Goal: Task Accomplishment & Management: Manage account settings

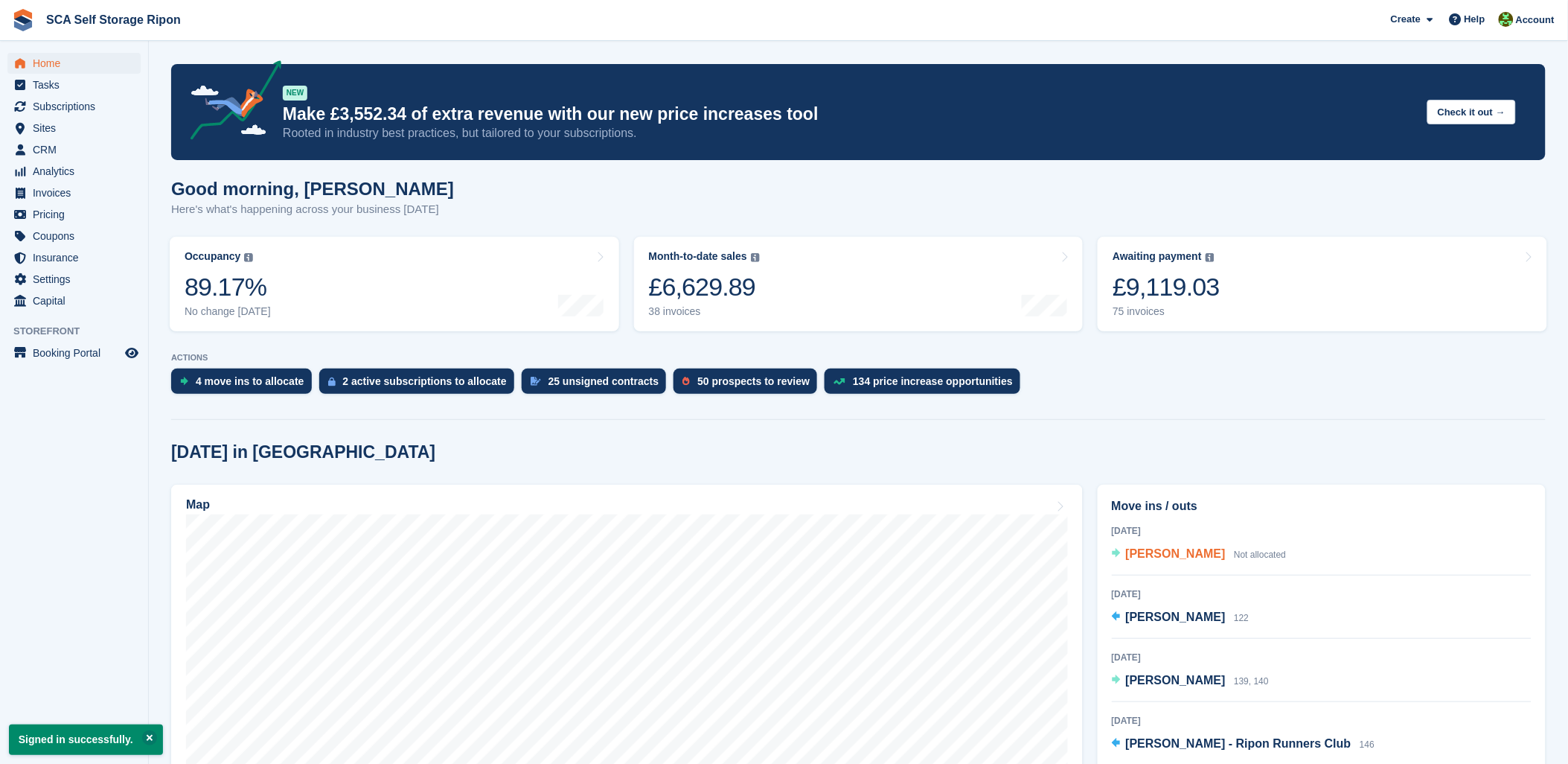
click at [1166, 550] on span "[PERSON_NAME]" at bounding box center [1176, 554] width 99 height 13
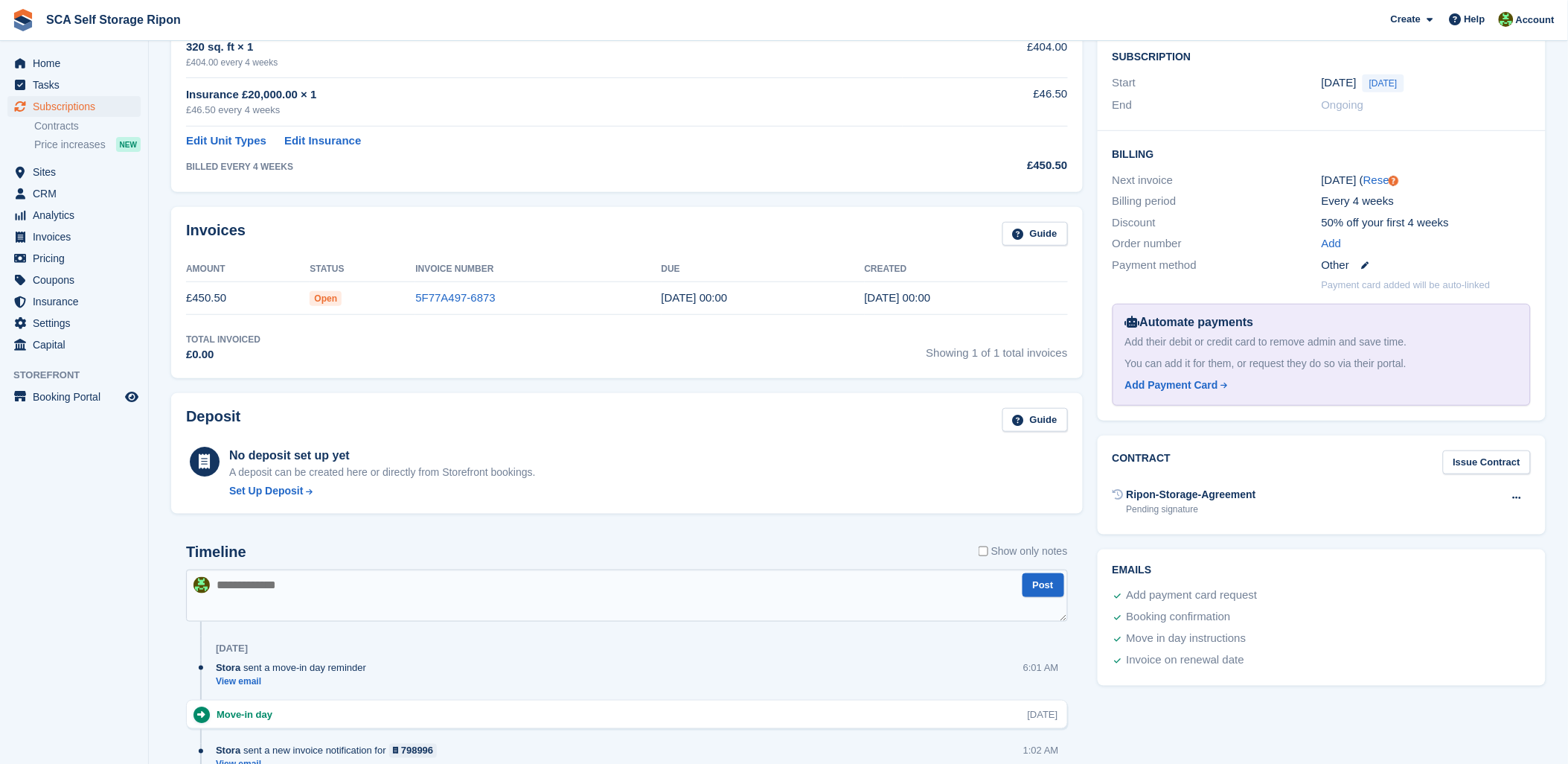
scroll to position [139, 0]
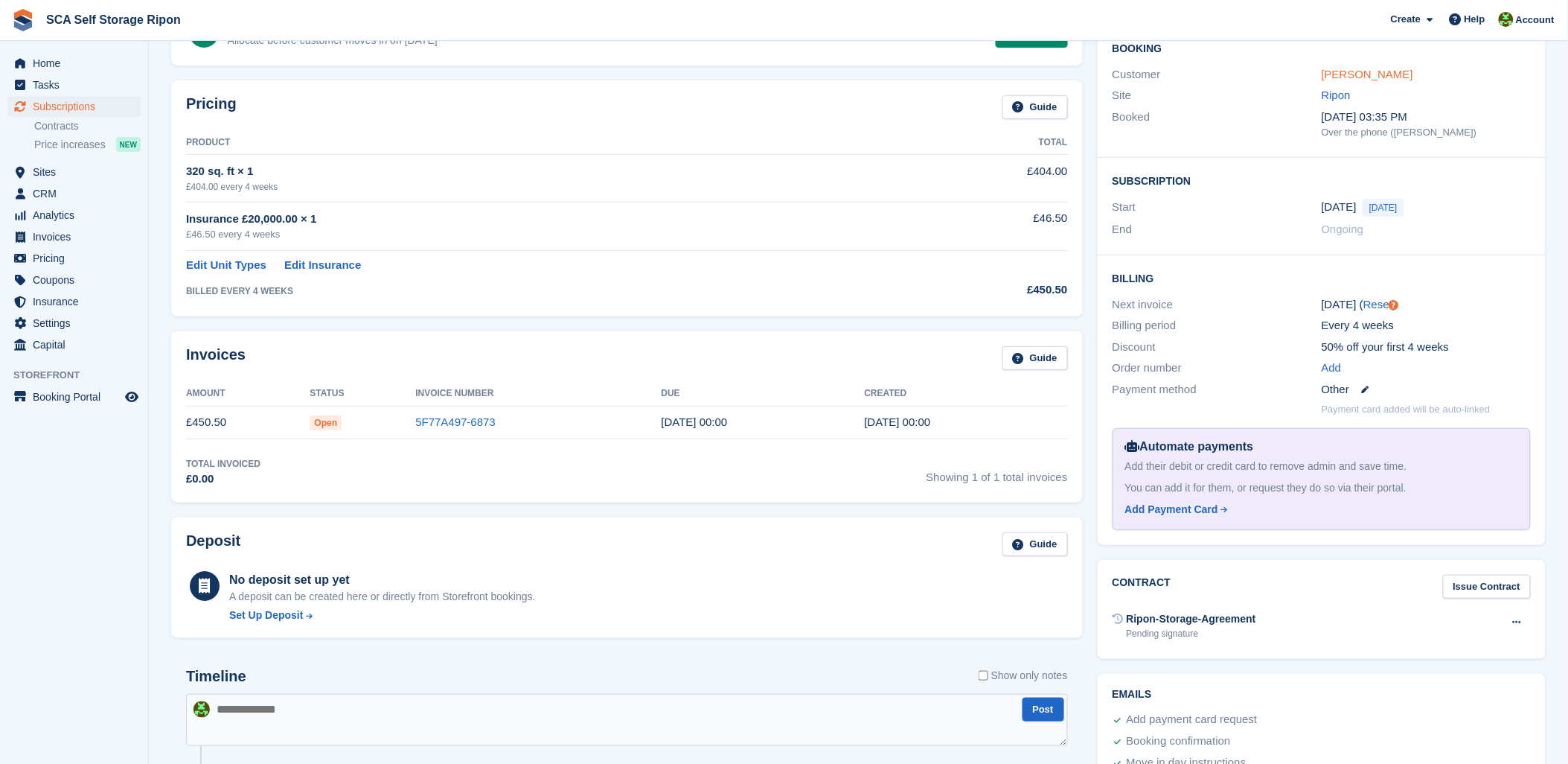
click at [1340, 73] on link "[PERSON_NAME]" at bounding box center [1368, 74] width 91 height 13
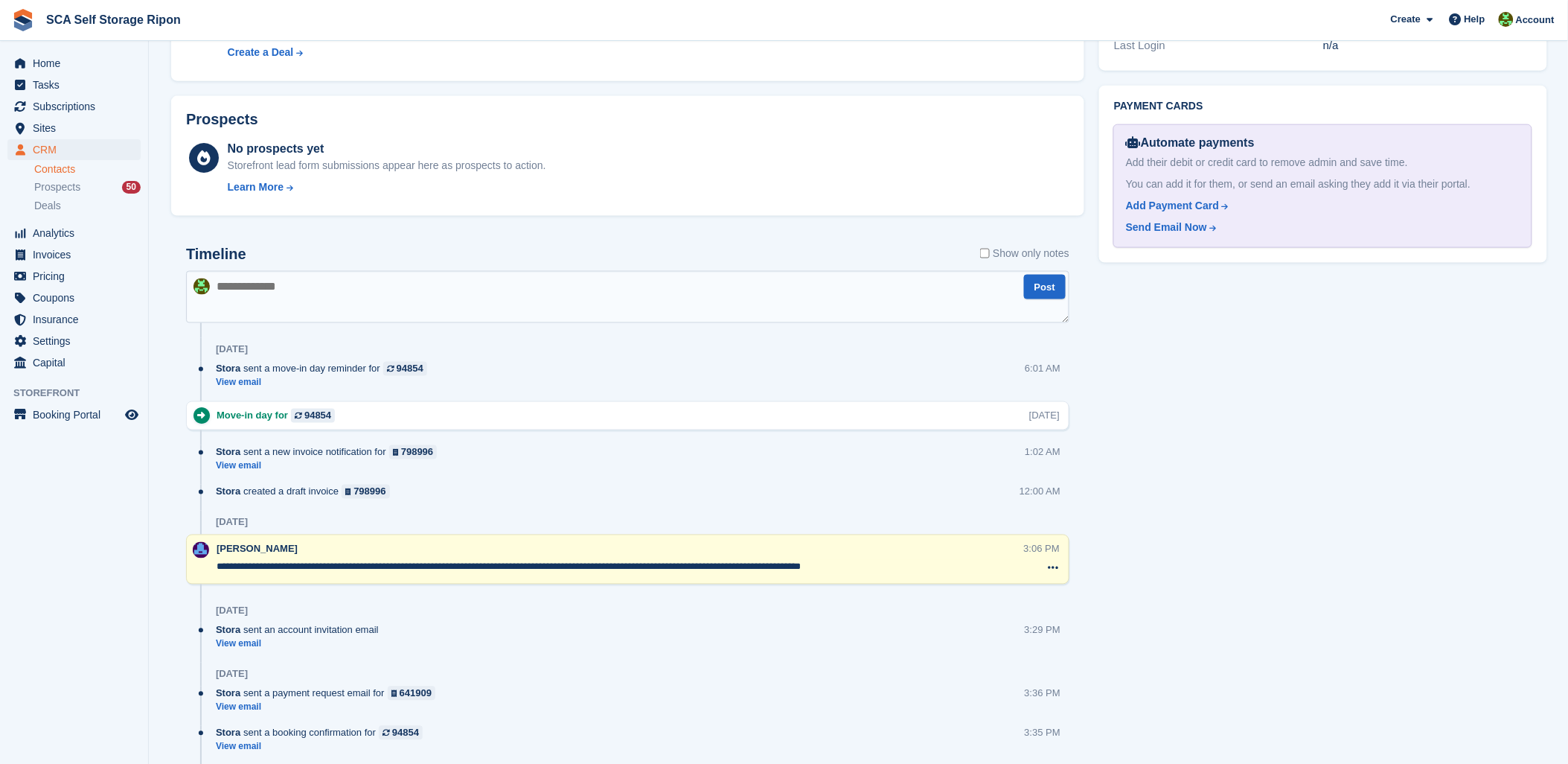
scroll to position [806, 0]
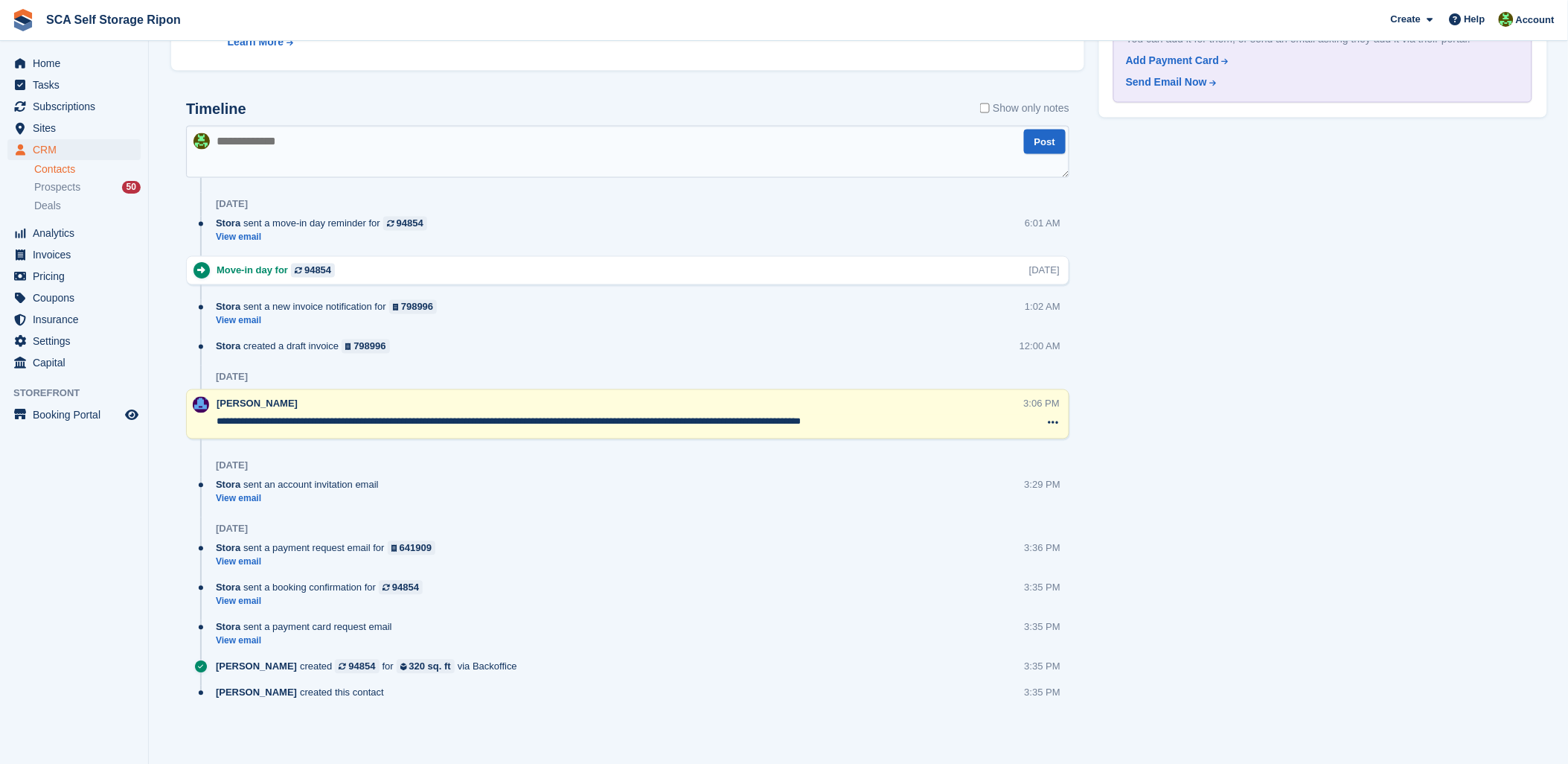
drag, startPoint x: 331, startPoint y: 426, endPoint x: 217, endPoint y: 429, distance: 114.0
click at [217, 429] on div "**********" at bounding box center [620, 415] width 808 height 36
click at [623, 355] on div "Stora created a draft invoice 798996 12:00 AM" at bounding box center [643, 352] width 854 height 26
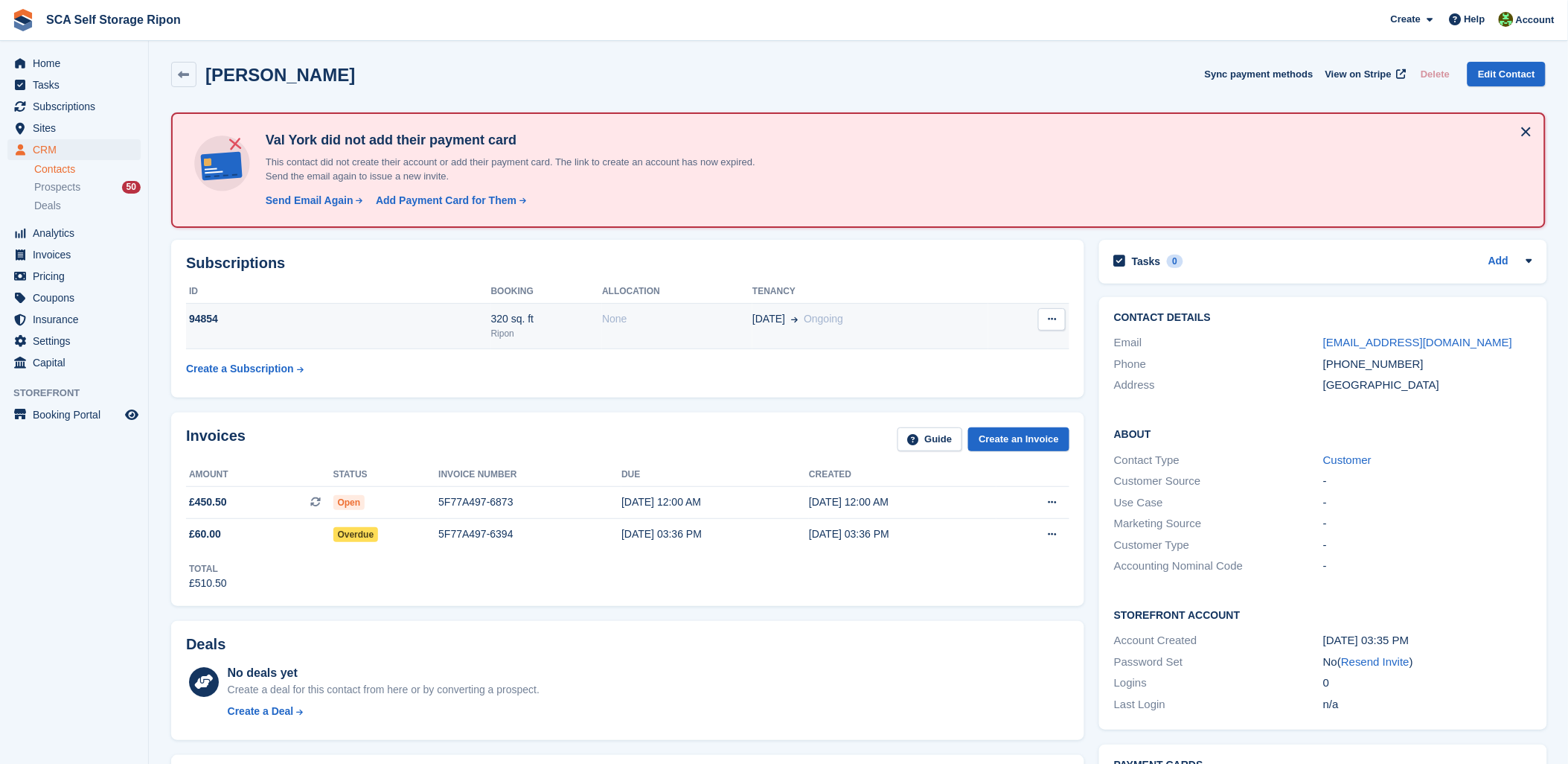
scroll to position [0, 0]
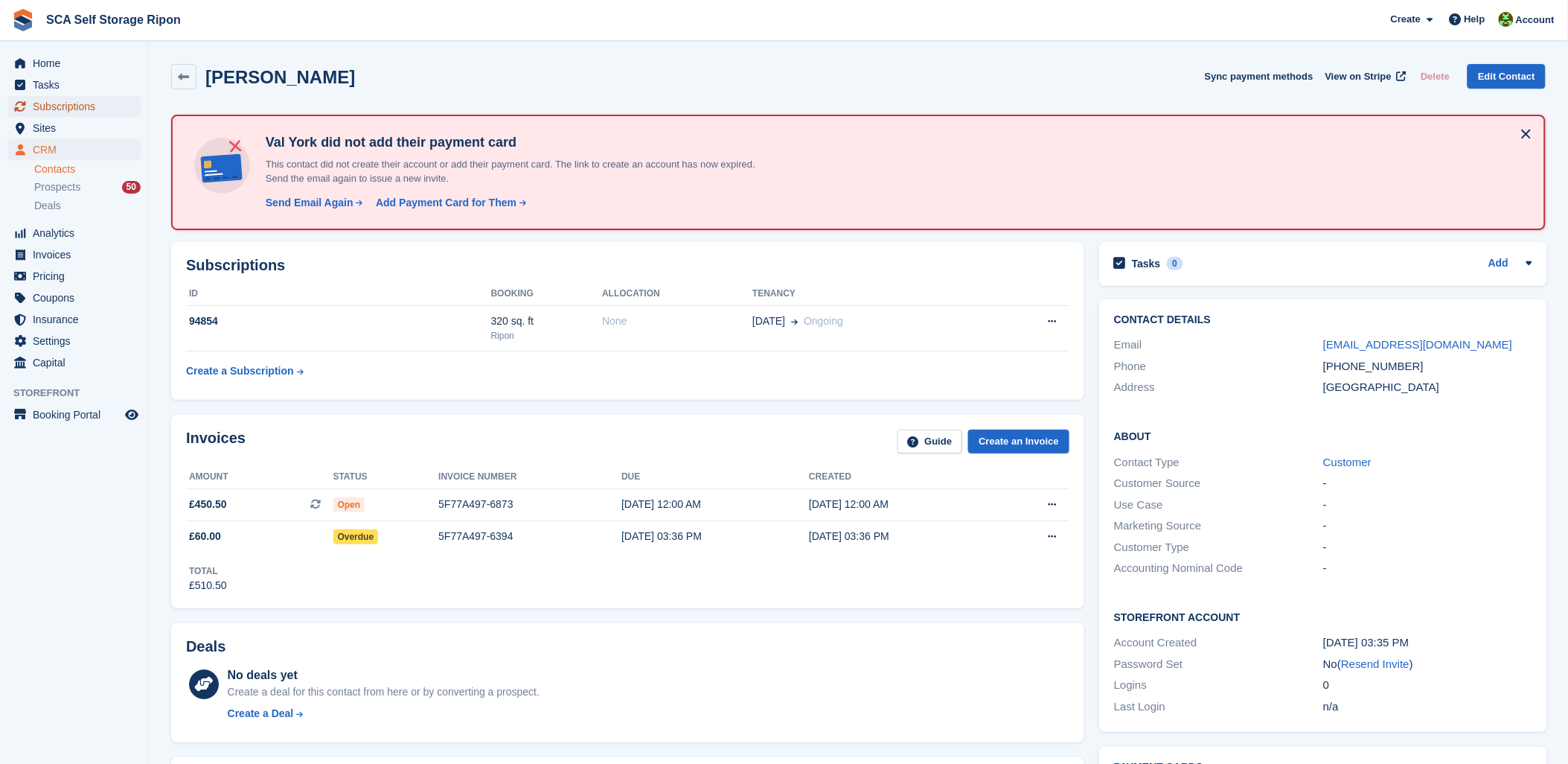
click at [58, 101] on span "Subscriptions" at bounding box center [77, 107] width 90 height 21
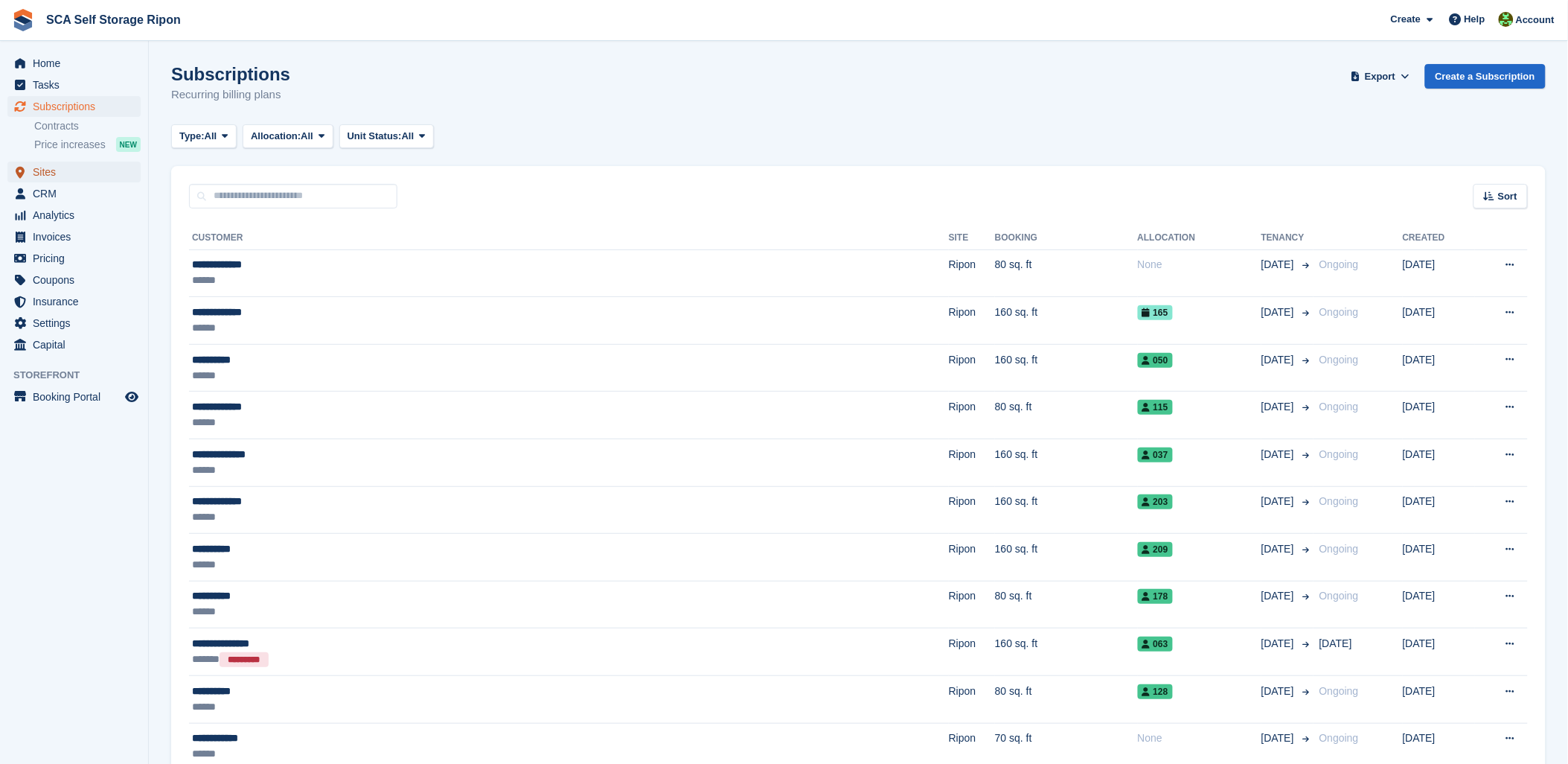
click at [42, 174] on span "Sites" at bounding box center [77, 172] width 90 height 21
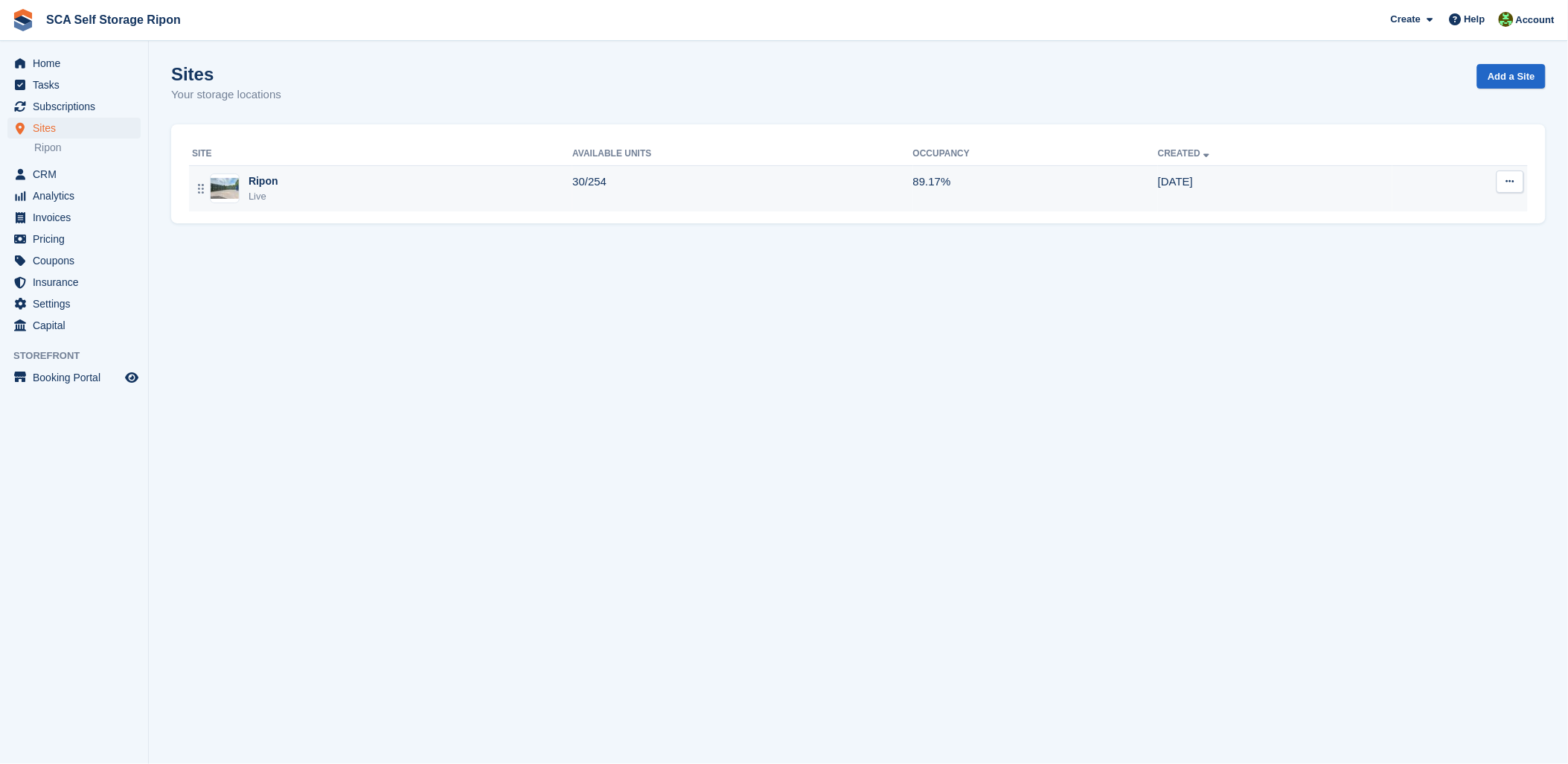
click at [328, 201] on div "Ripon Live" at bounding box center [382, 188] width 381 height 30
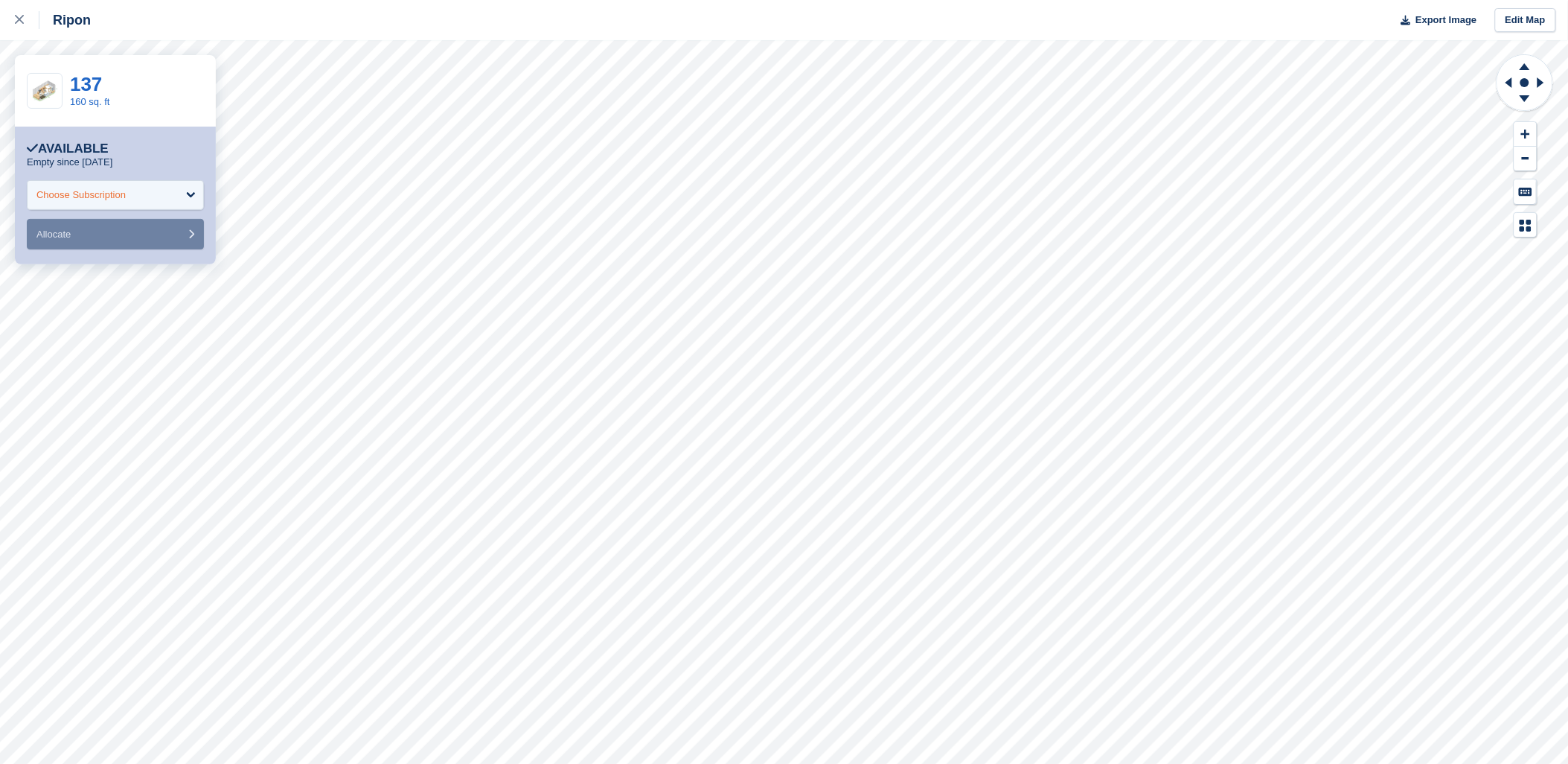
click at [127, 200] on div "Choose Subscription" at bounding box center [115, 195] width 177 height 30
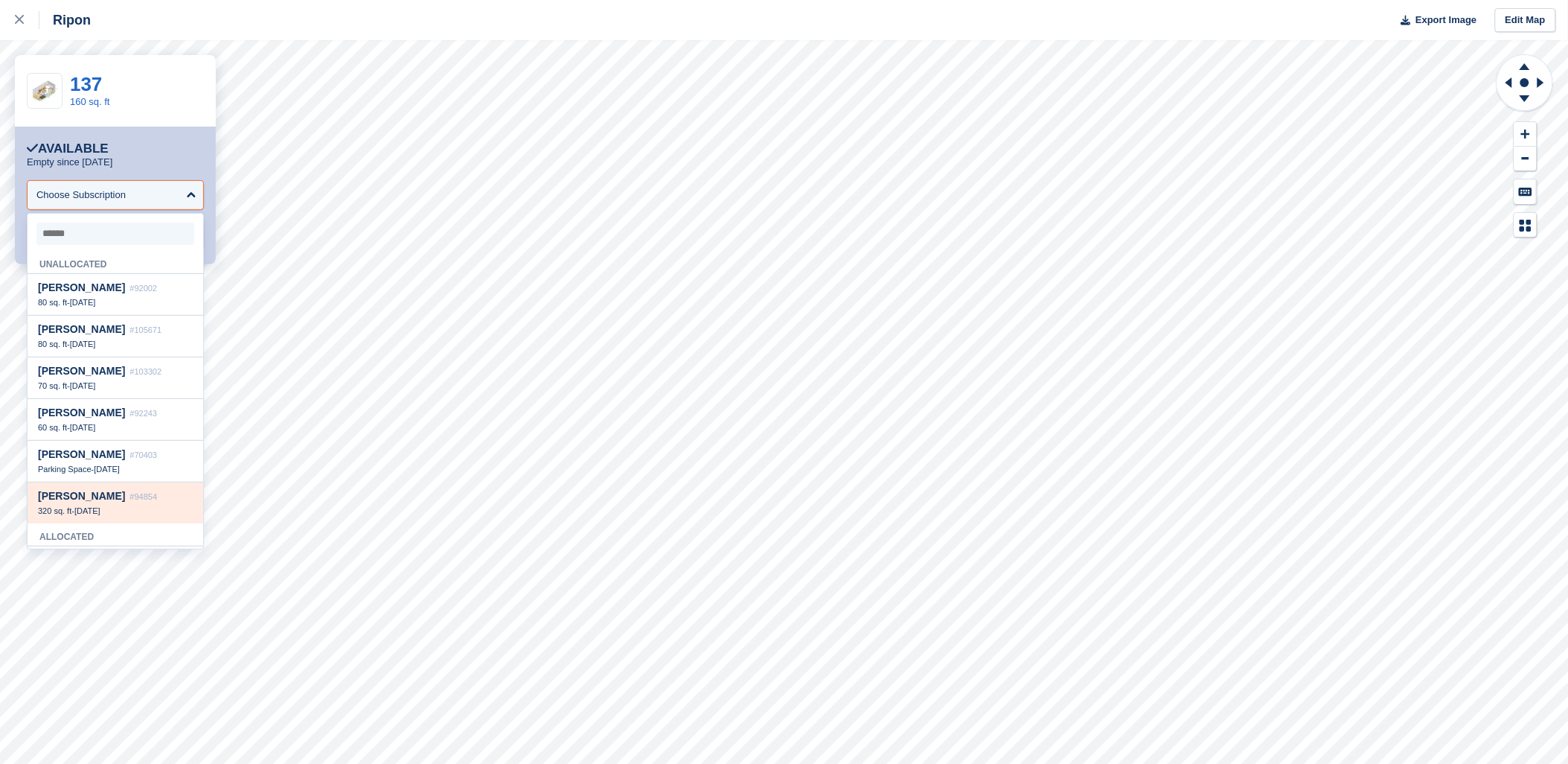
click at [130, 494] on span "#94854" at bounding box center [143, 497] width 28 height 9
select select "*****"
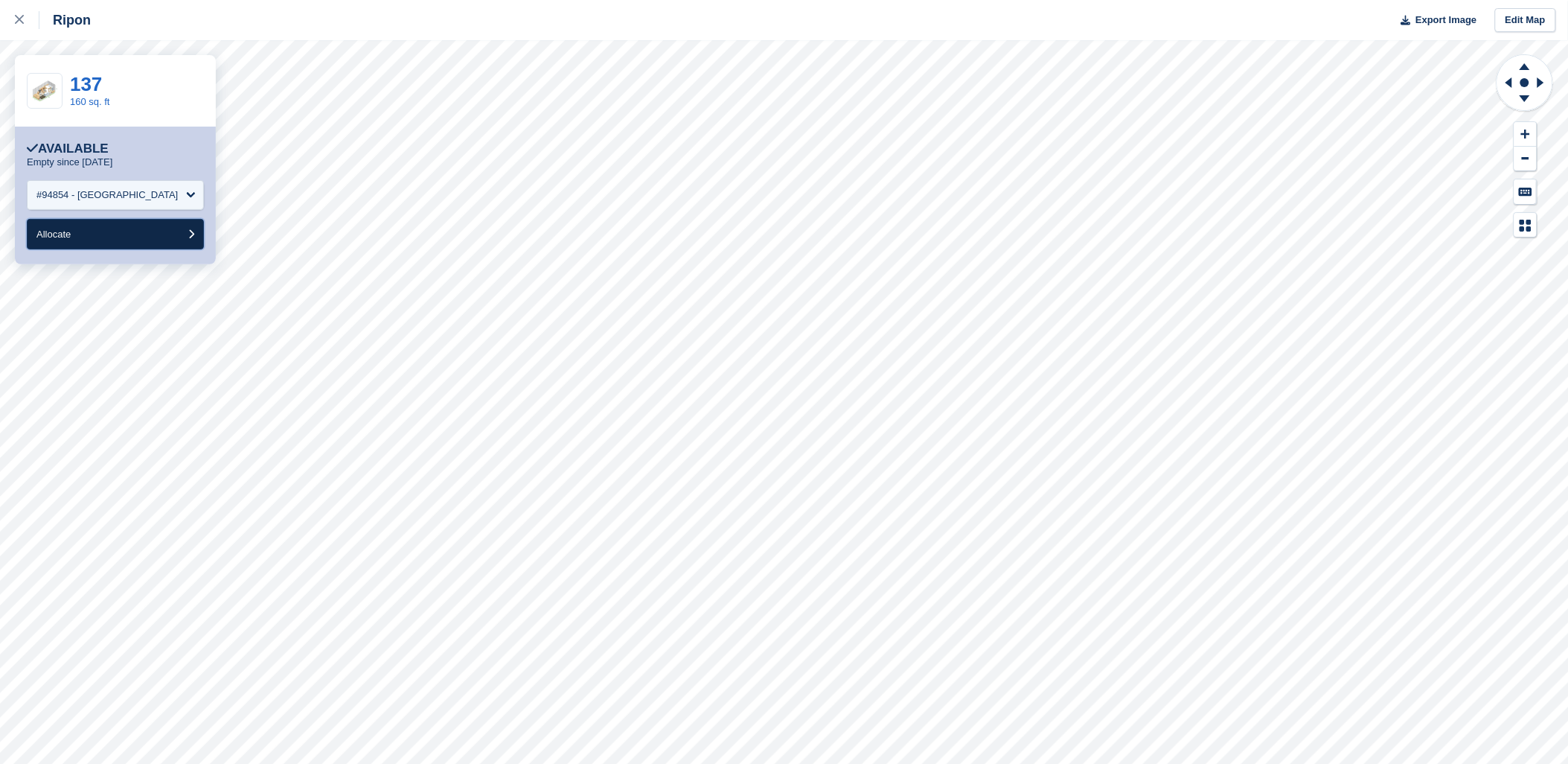
click at [51, 245] on button "Allocate" at bounding box center [115, 234] width 177 height 30
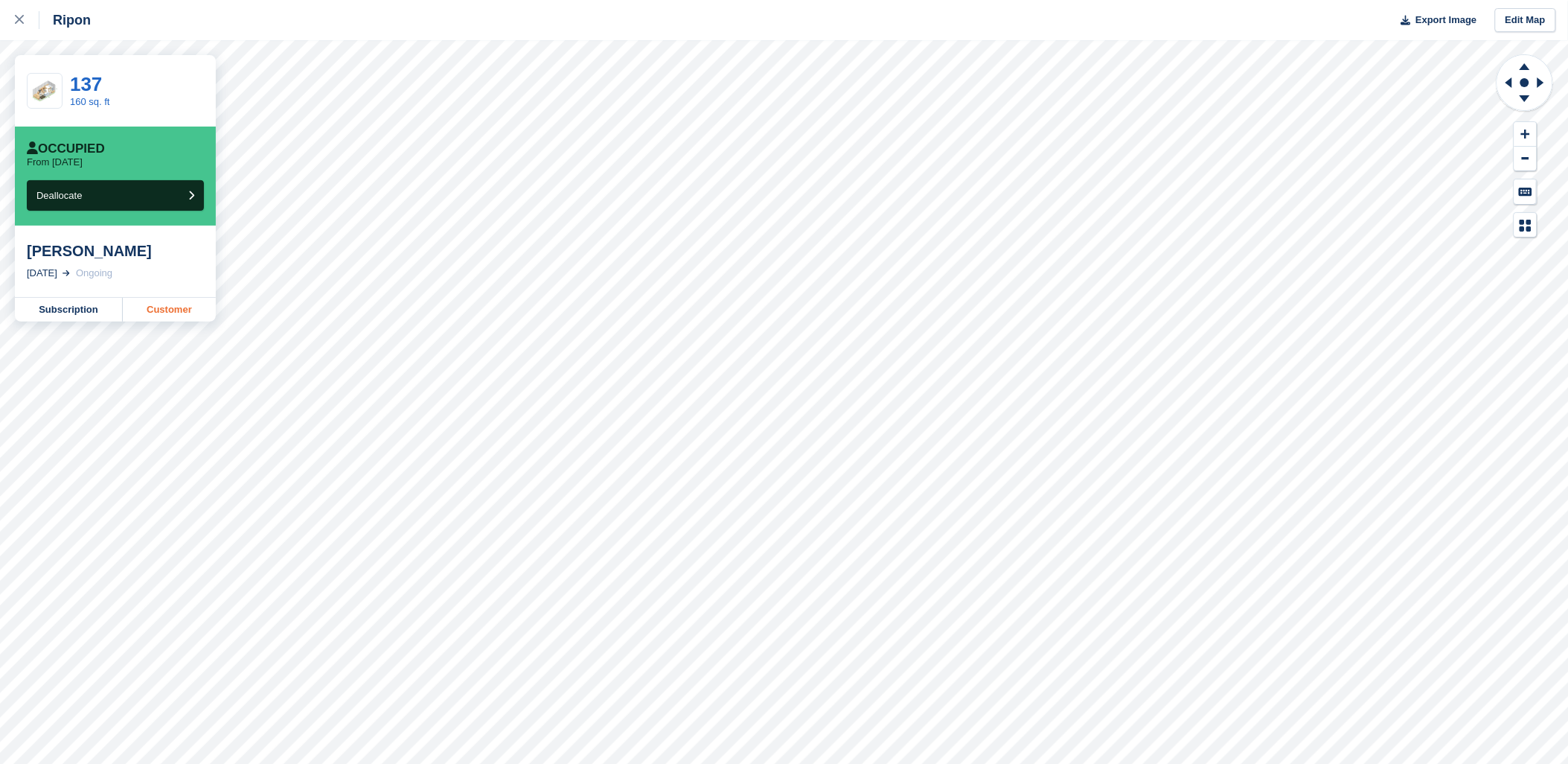
click at [161, 310] on link "Customer" at bounding box center [170, 309] width 93 height 24
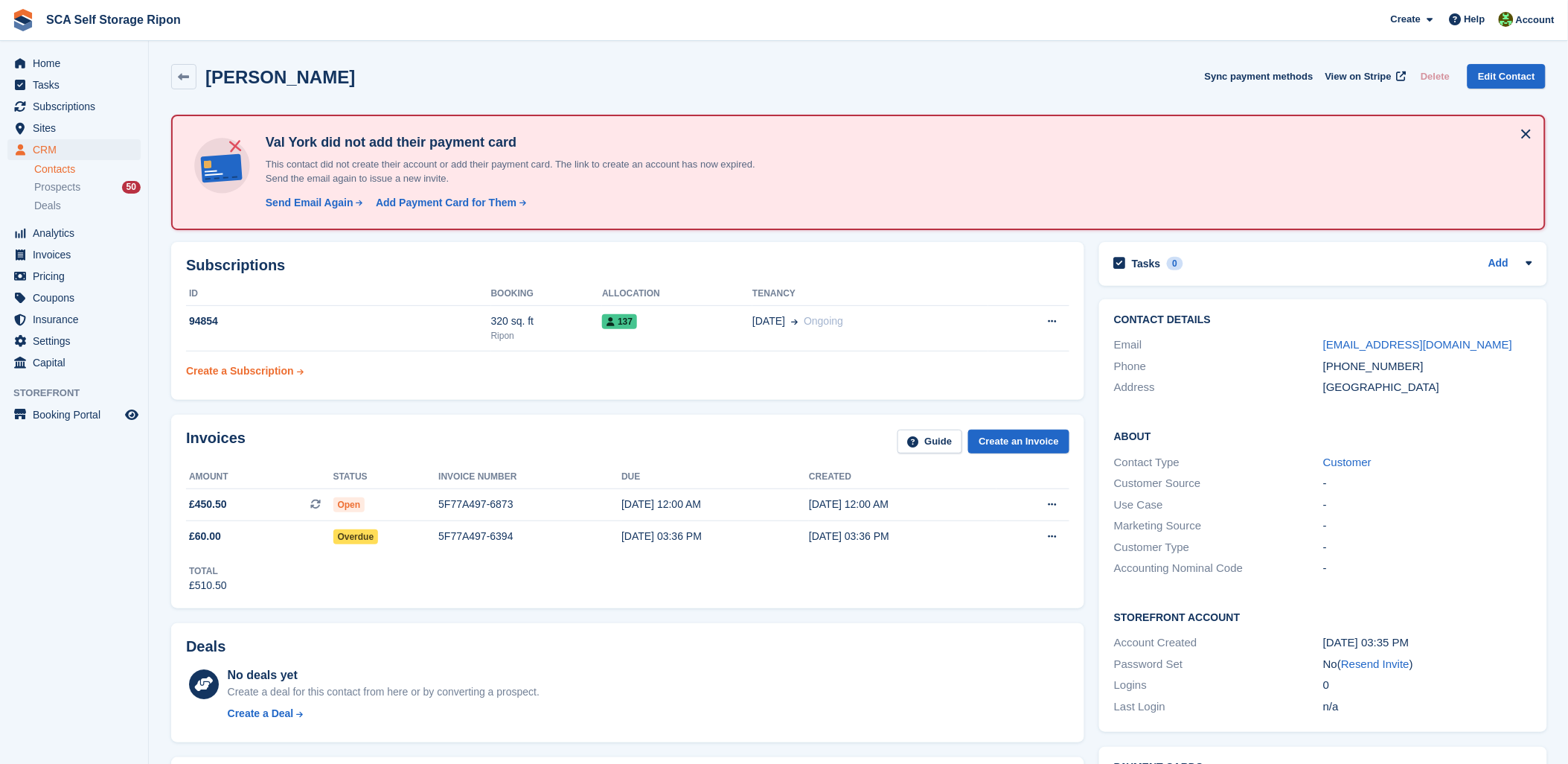
click at [236, 364] on div "Create a Subscription" at bounding box center [240, 371] width 108 height 15
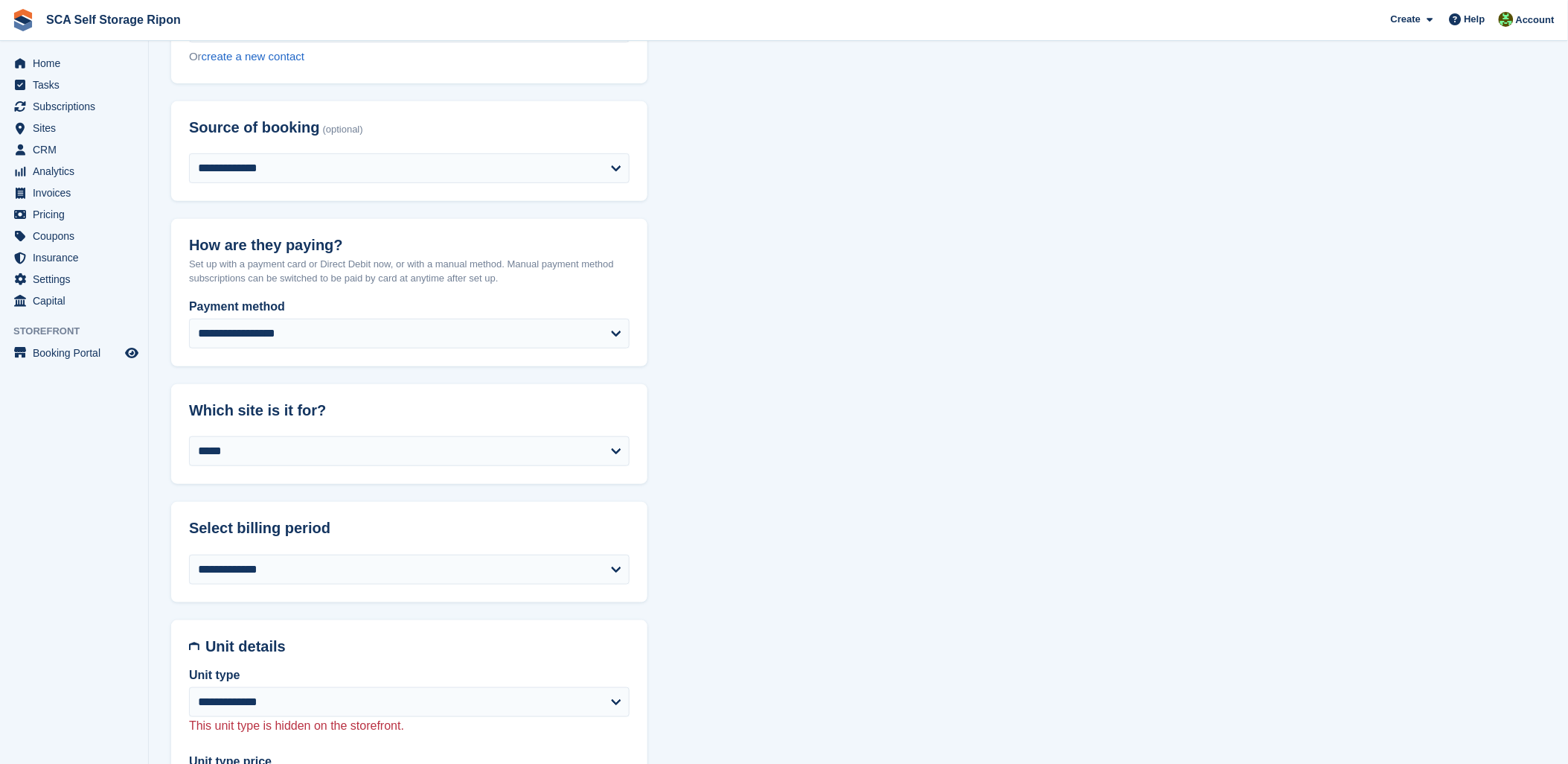
scroll to position [82, 0]
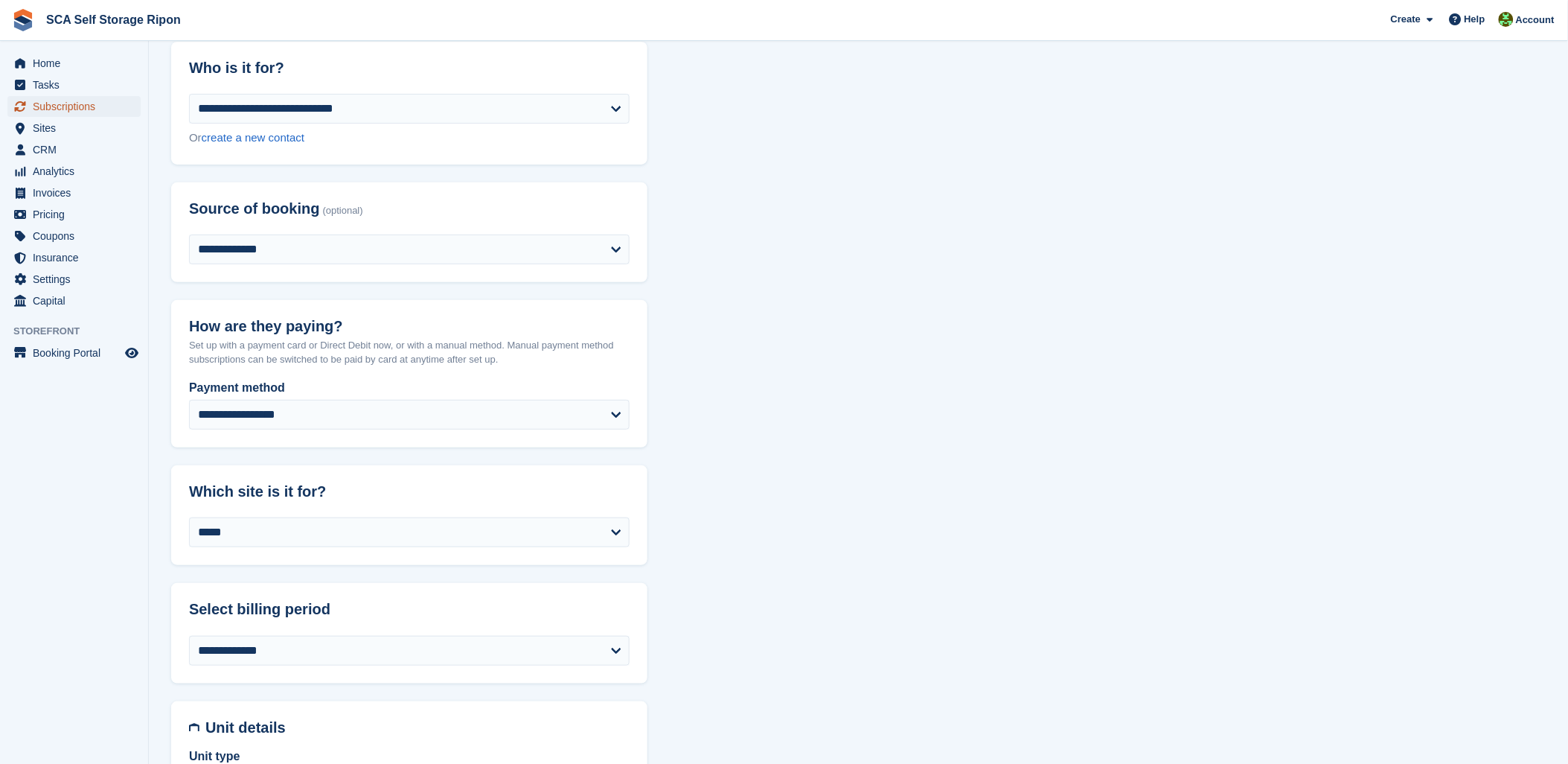
click at [55, 102] on span "Subscriptions" at bounding box center [77, 107] width 90 height 21
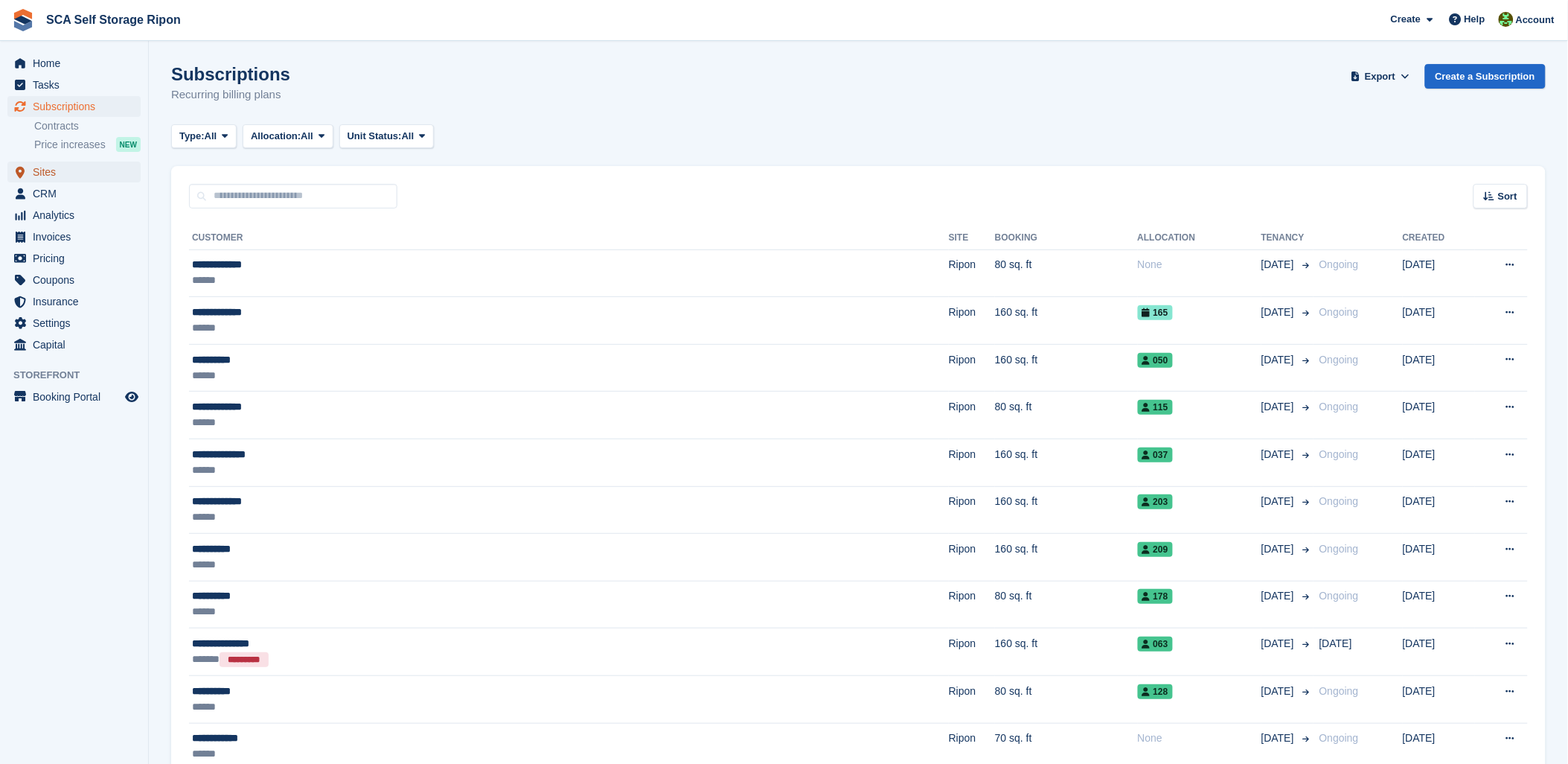
click at [55, 170] on span "Sites" at bounding box center [77, 172] width 90 height 21
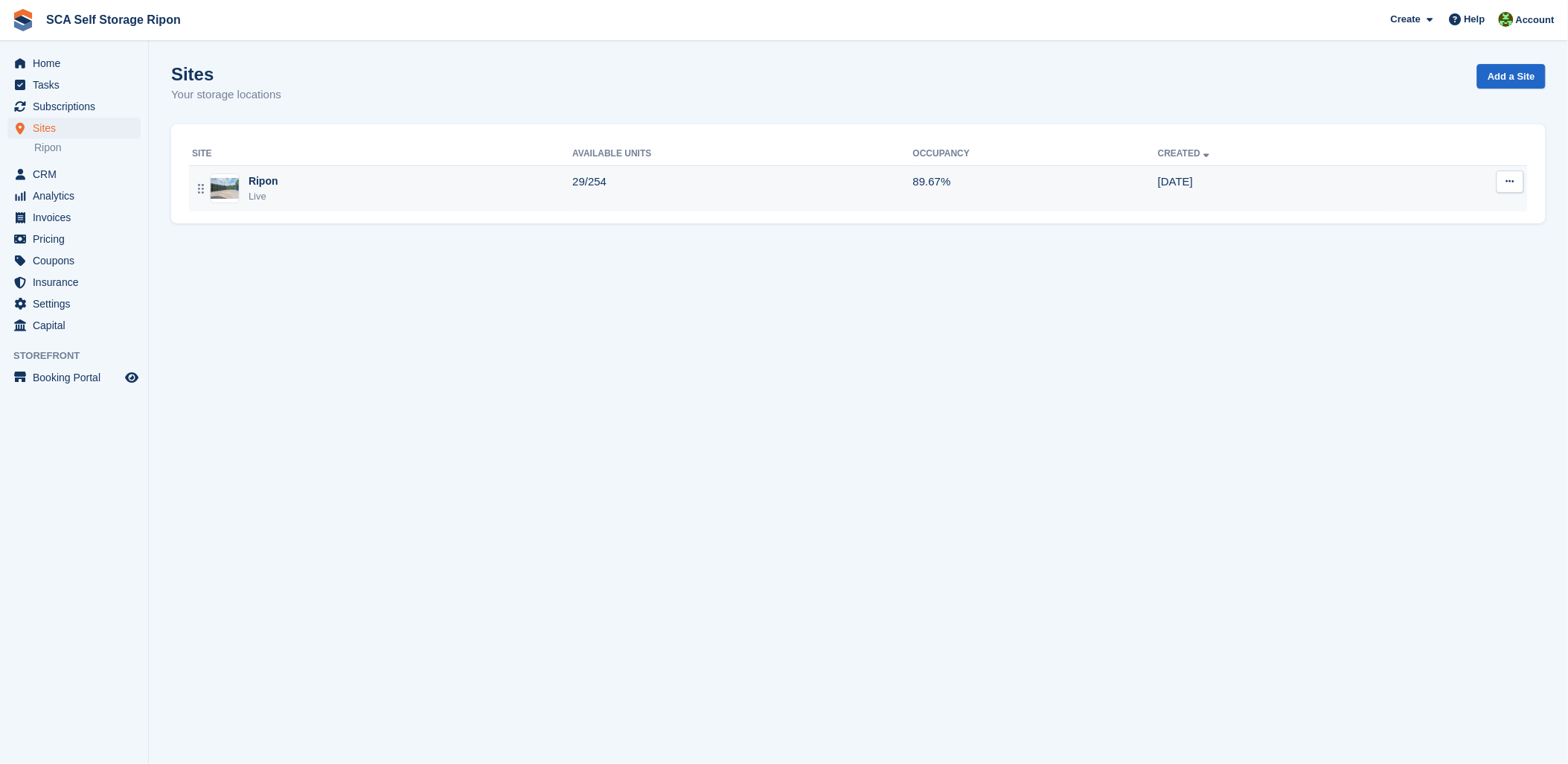
click at [262, 184] on div "Ripon" at bounding box center [263, 181] width 30 height 15
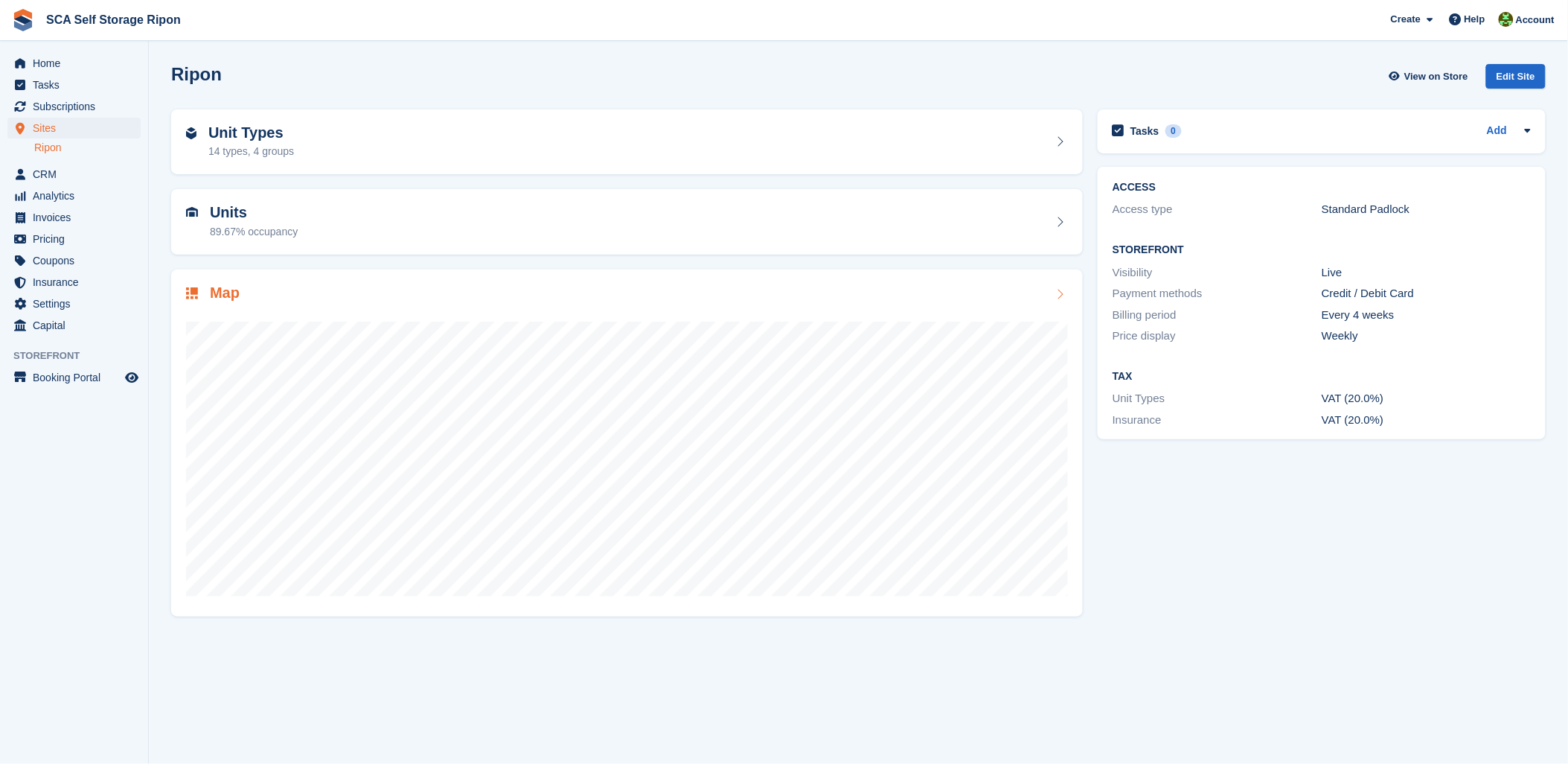
click at [293, 311] on div at bounding box center [627, 453] width 882 height 298
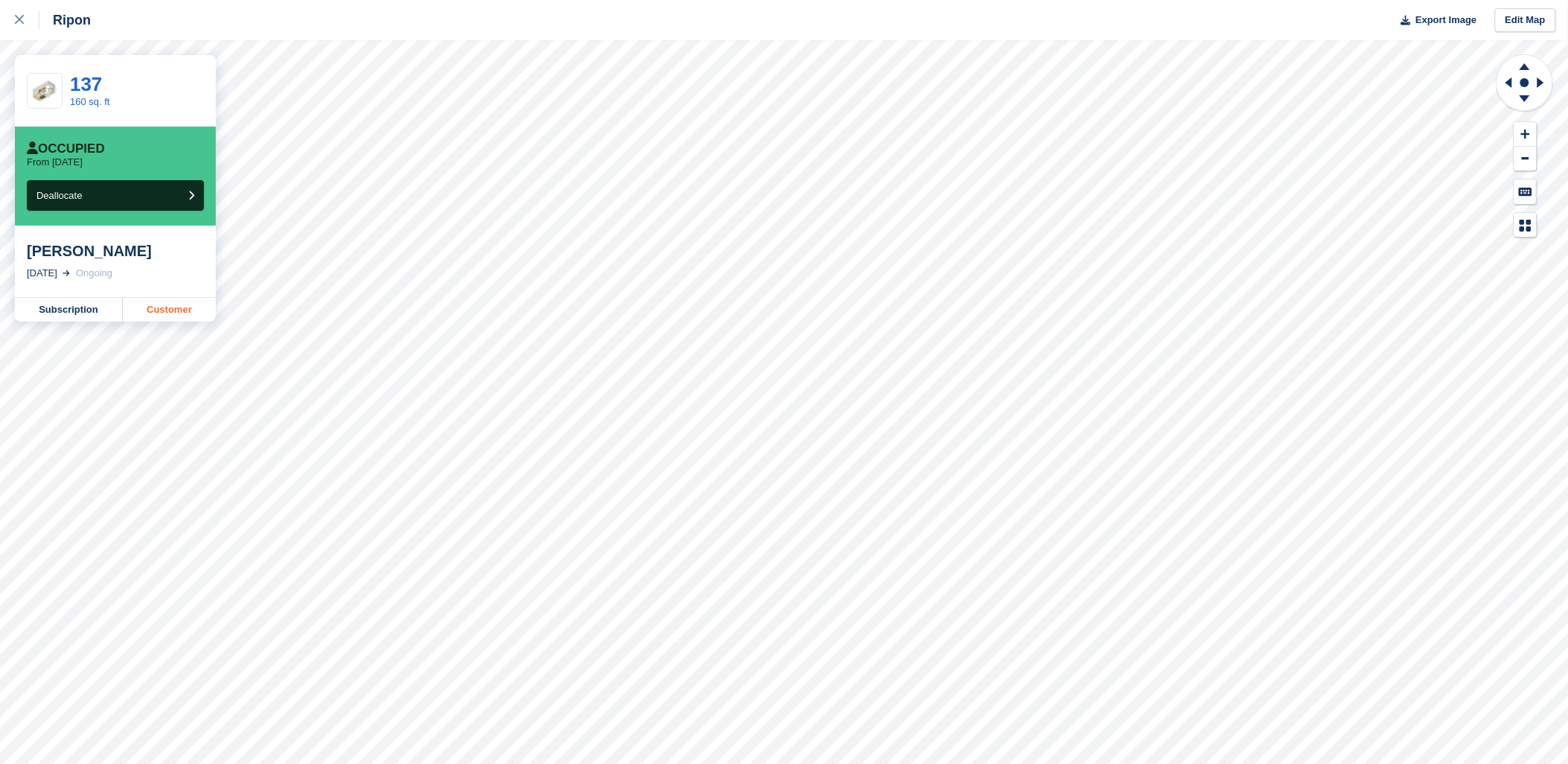
click at [151, 310] on link "Customer" at bounding box center [170, 309] width 93 height 24
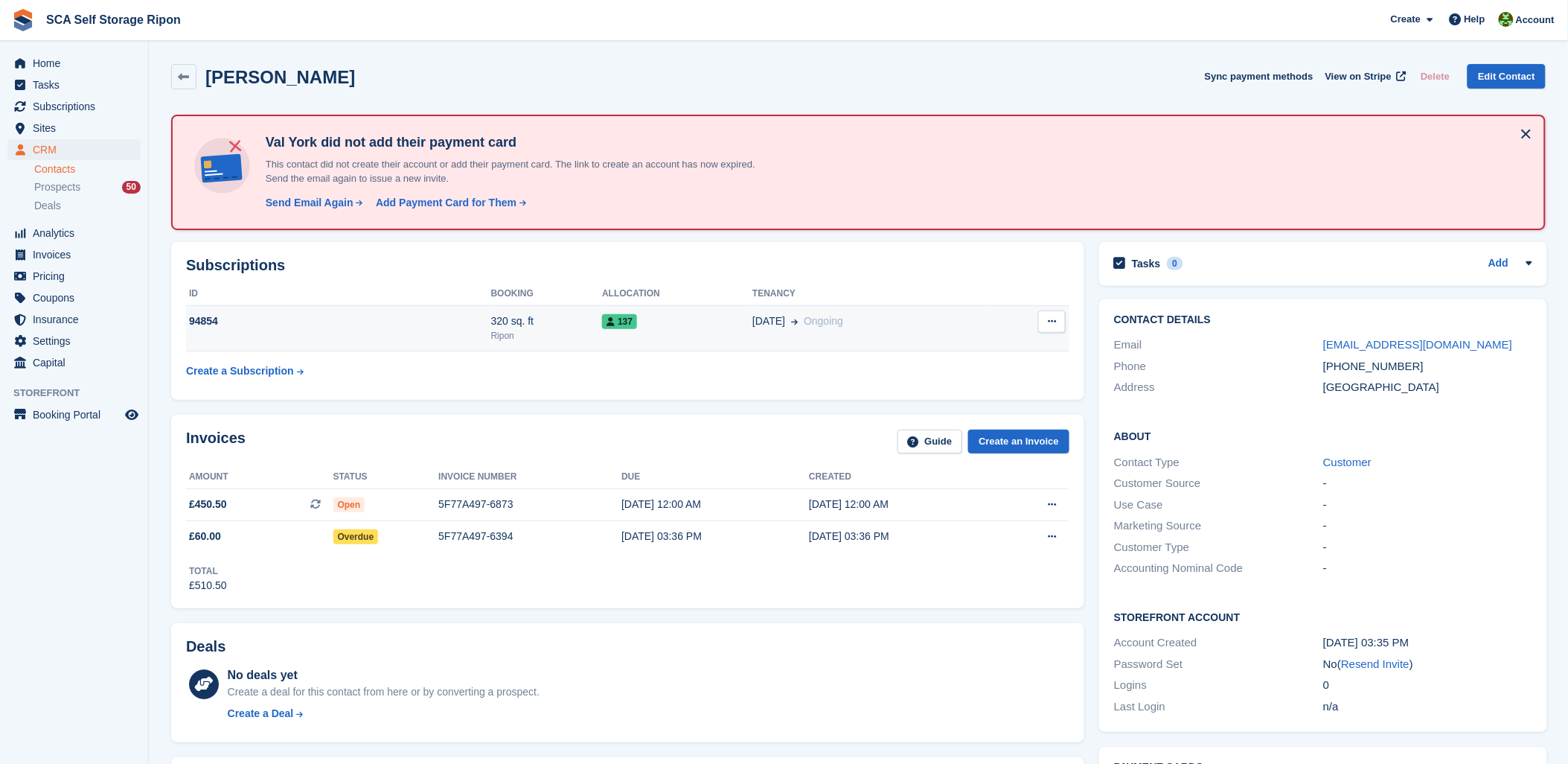
click at [518, 338] on div "Ripon" at bounding box center [547, 336] width 112 height 13
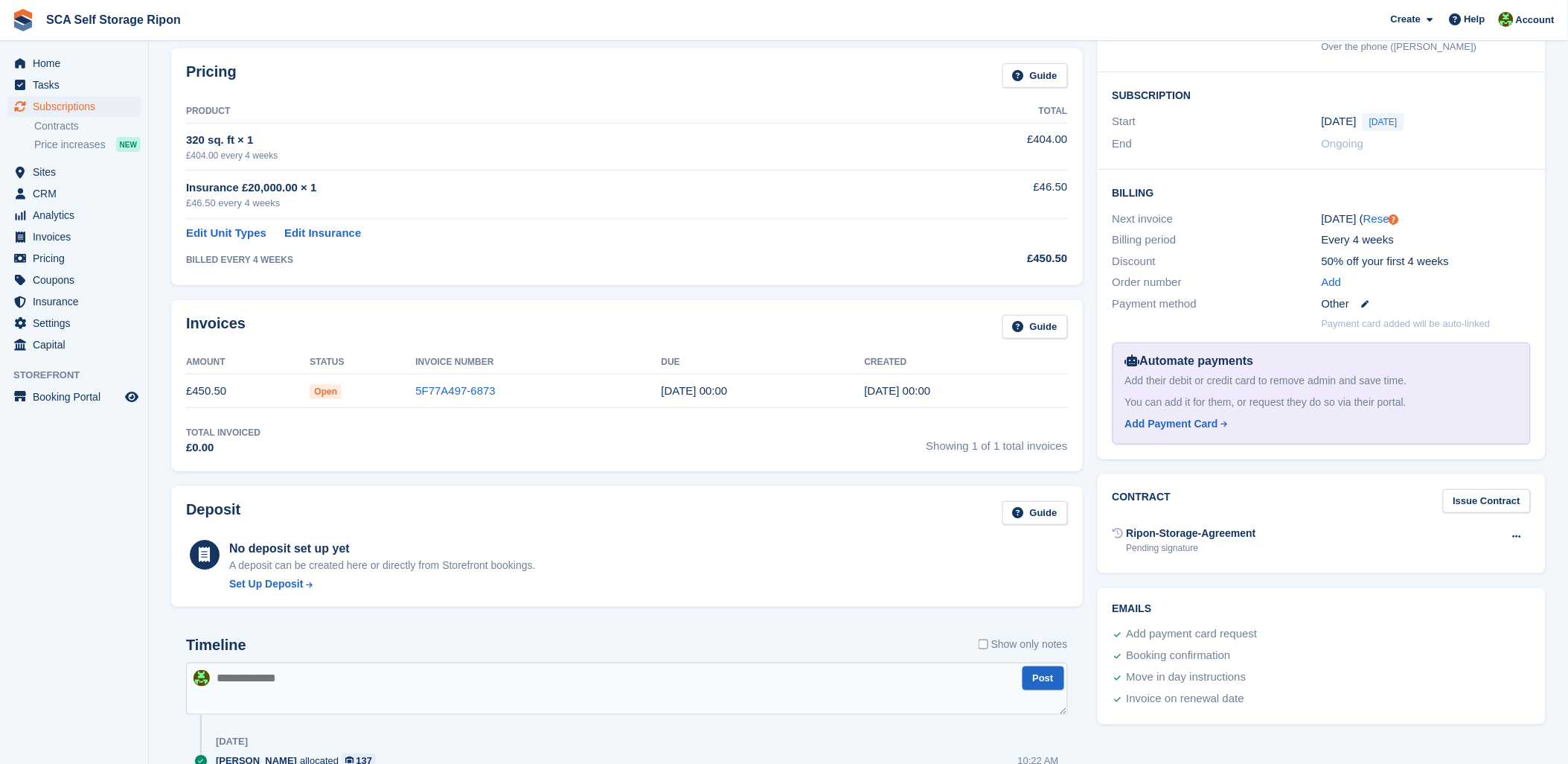
scroll to position [82, 0]
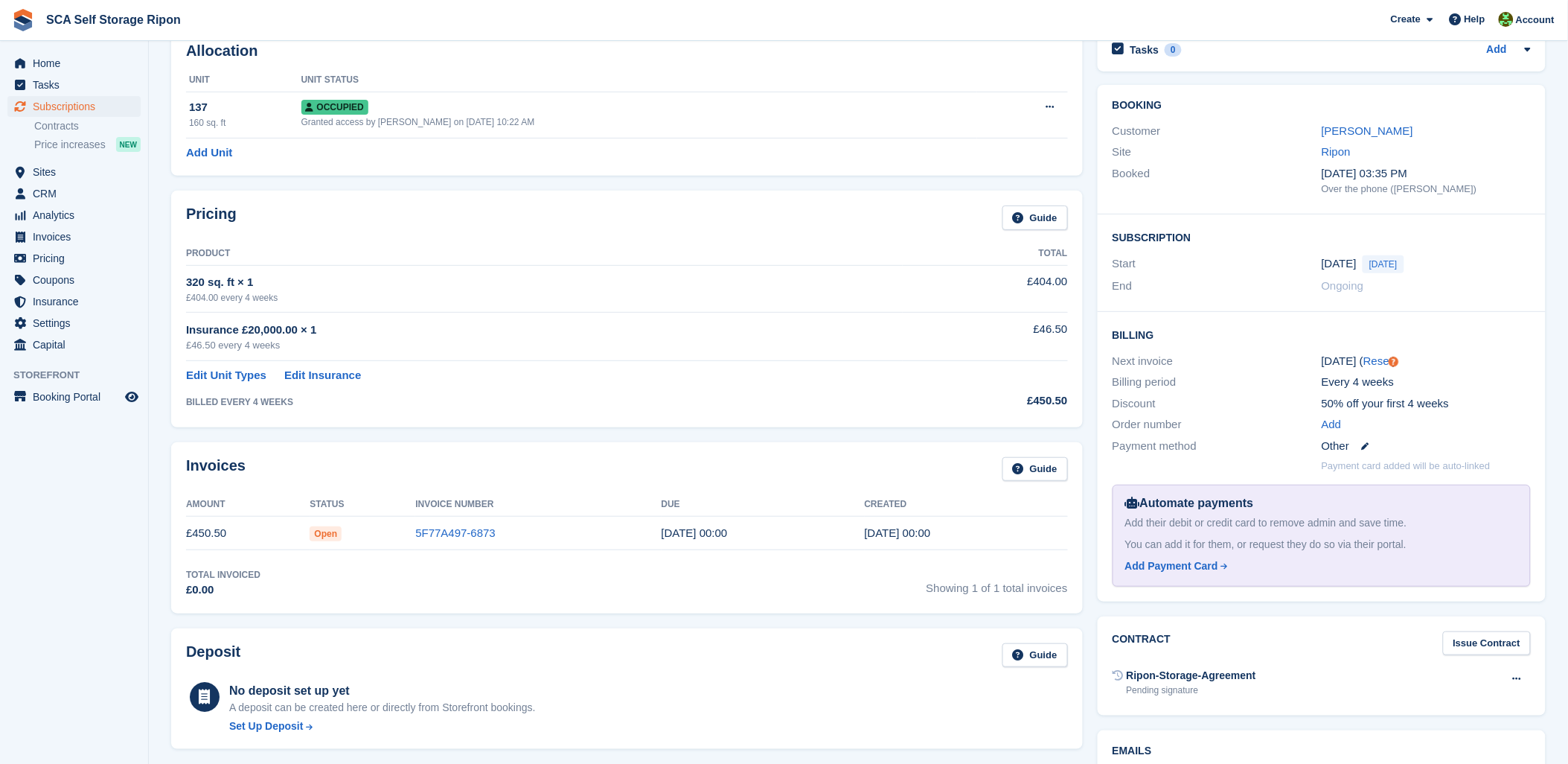
click at [465, 386] on td "BILLED EVERY 4 WEEKS" at bounding box center [544, 398] width 716 height 29
click at [214, 158] on link "Add Unit" at bounding box center [209, 152] width 46 height 17
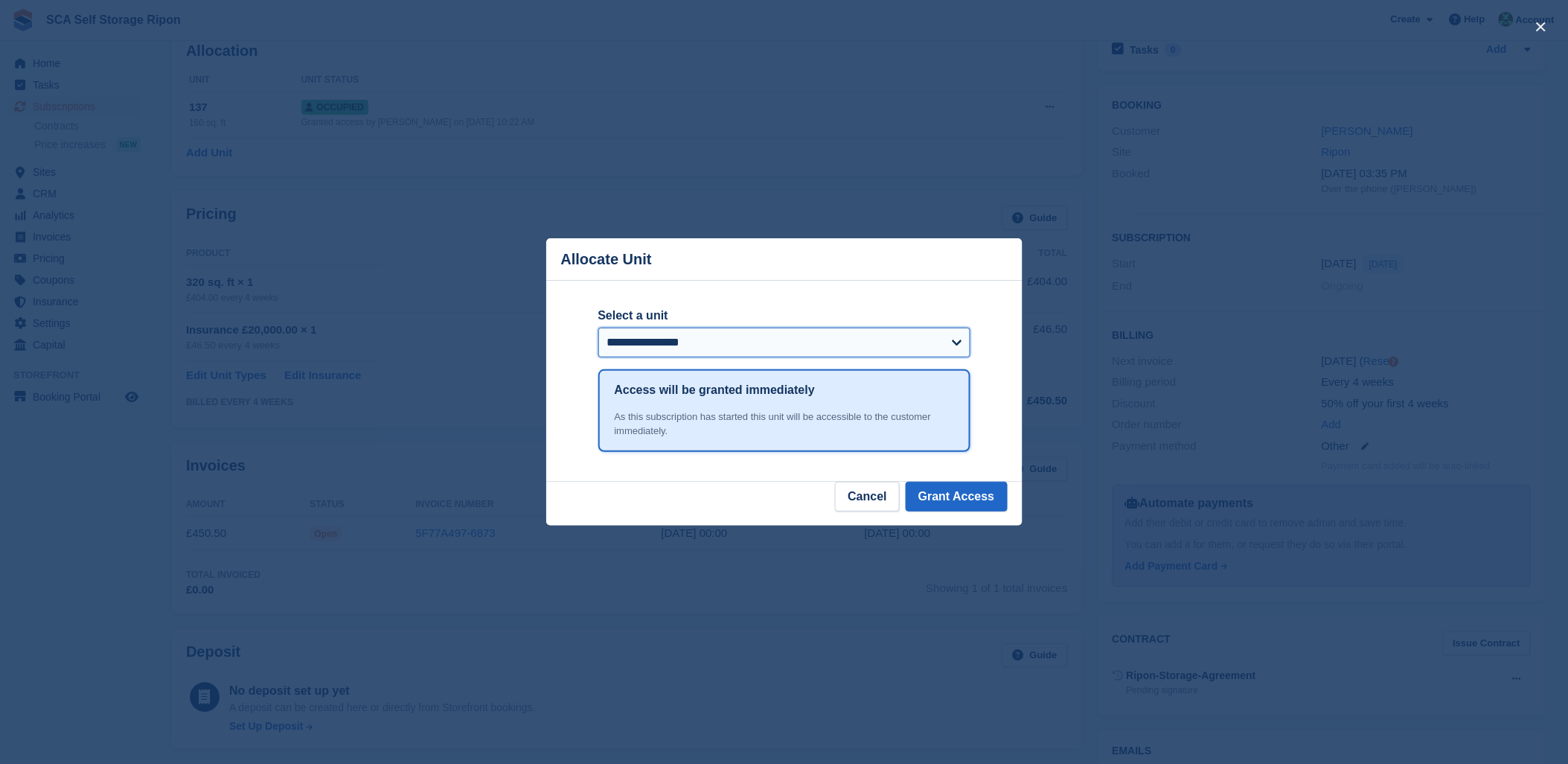
click at [628, 333] on select "**********" at bounding box center [784, 342] width 372 height 30
select select "*****"
click at [976, 489] on button "Grant Access" at bounding box center [956, 497] width 102 height 30
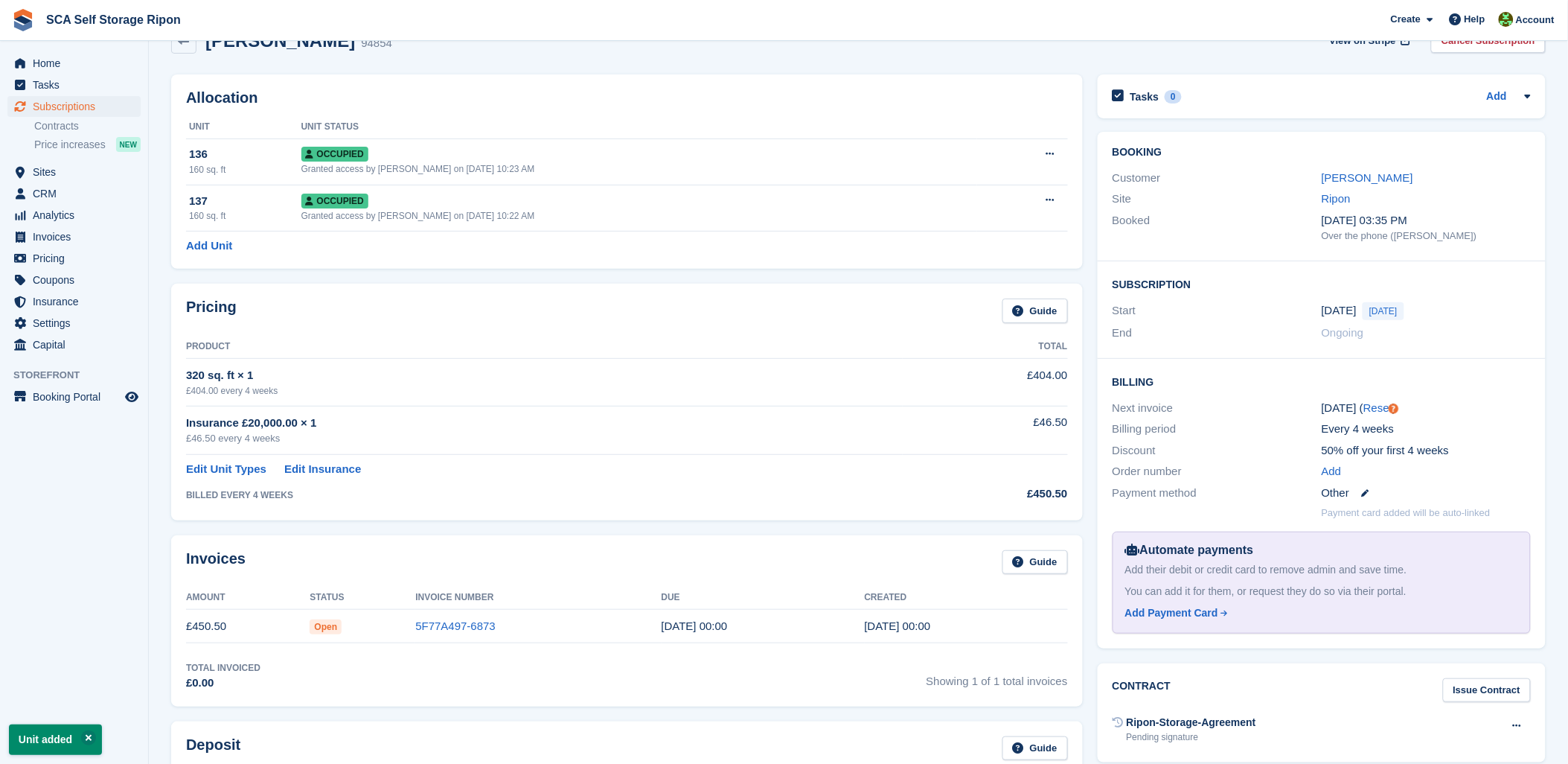
scroll to position [0, 0]
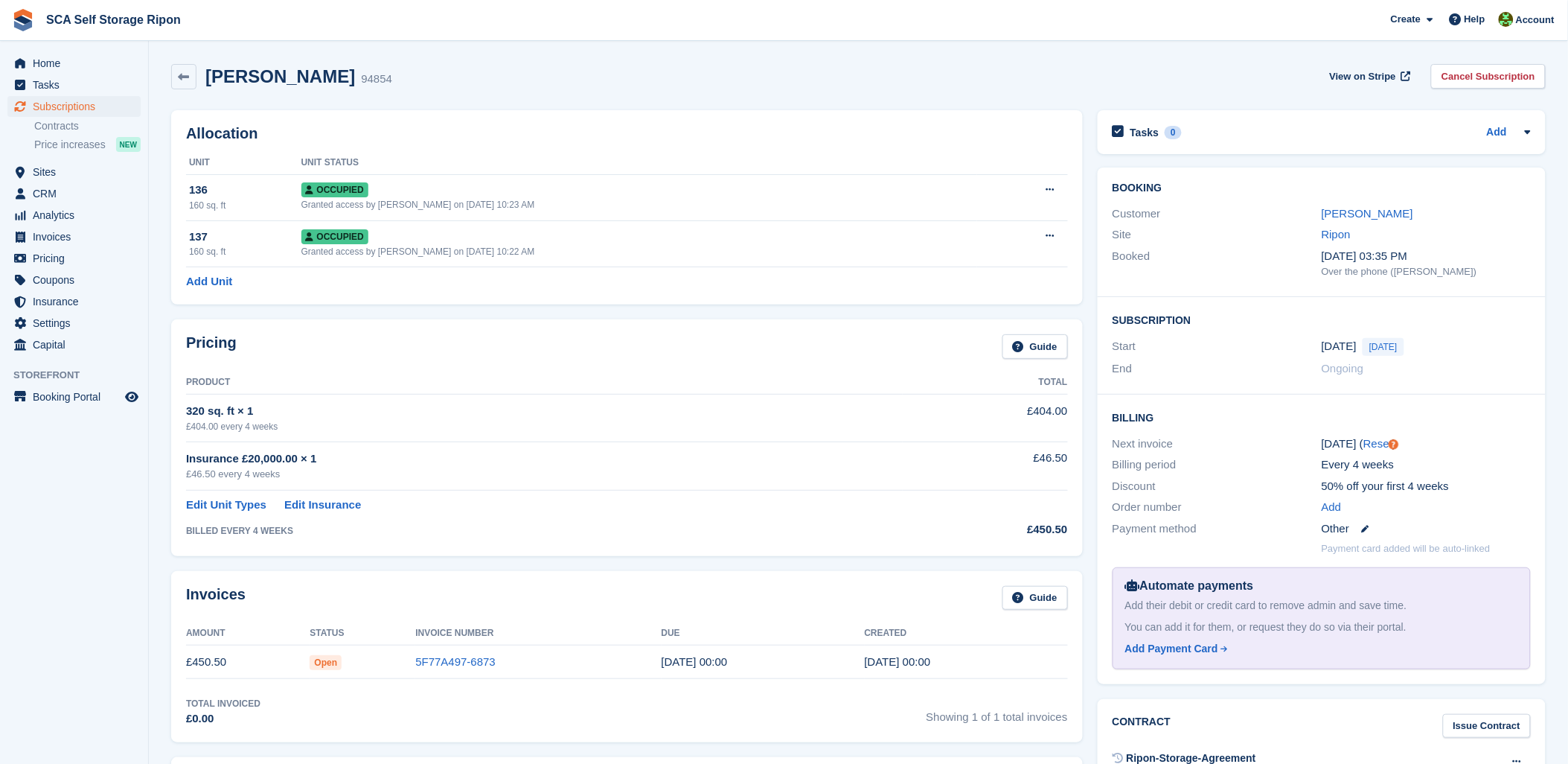
click at [553, 554] on div "Pricing Guide Product Total 320 sq. ft × 1 £404.00 every 4 weeks £404.00 Insura…" at bounding box center [627, 438] width 912 height 236
click at [557, 545] on div "Pricing Guide Product Total 320 sq. ft × 1 £404.00 every 4 weeks £404.00 Insura…" at bounding box center [627, 438] width 912 height 236
click at [464, 116] on div "Allocation Unit Unit Status 136 160 sq. ft Occupied Granted access by Kelly Nee…" at bounding box center [627, 207] width 912 height 194
click at [465, 114] on div "Allocation Unit Unit Status 136 160 sq. ft Occupied Granted access by Kelly Nee…" at bounding box center [627, 207] width 912 height 194
click at [73, 104] on span "Subscriptions" at bounding box center [77, 107] width 90 height 21
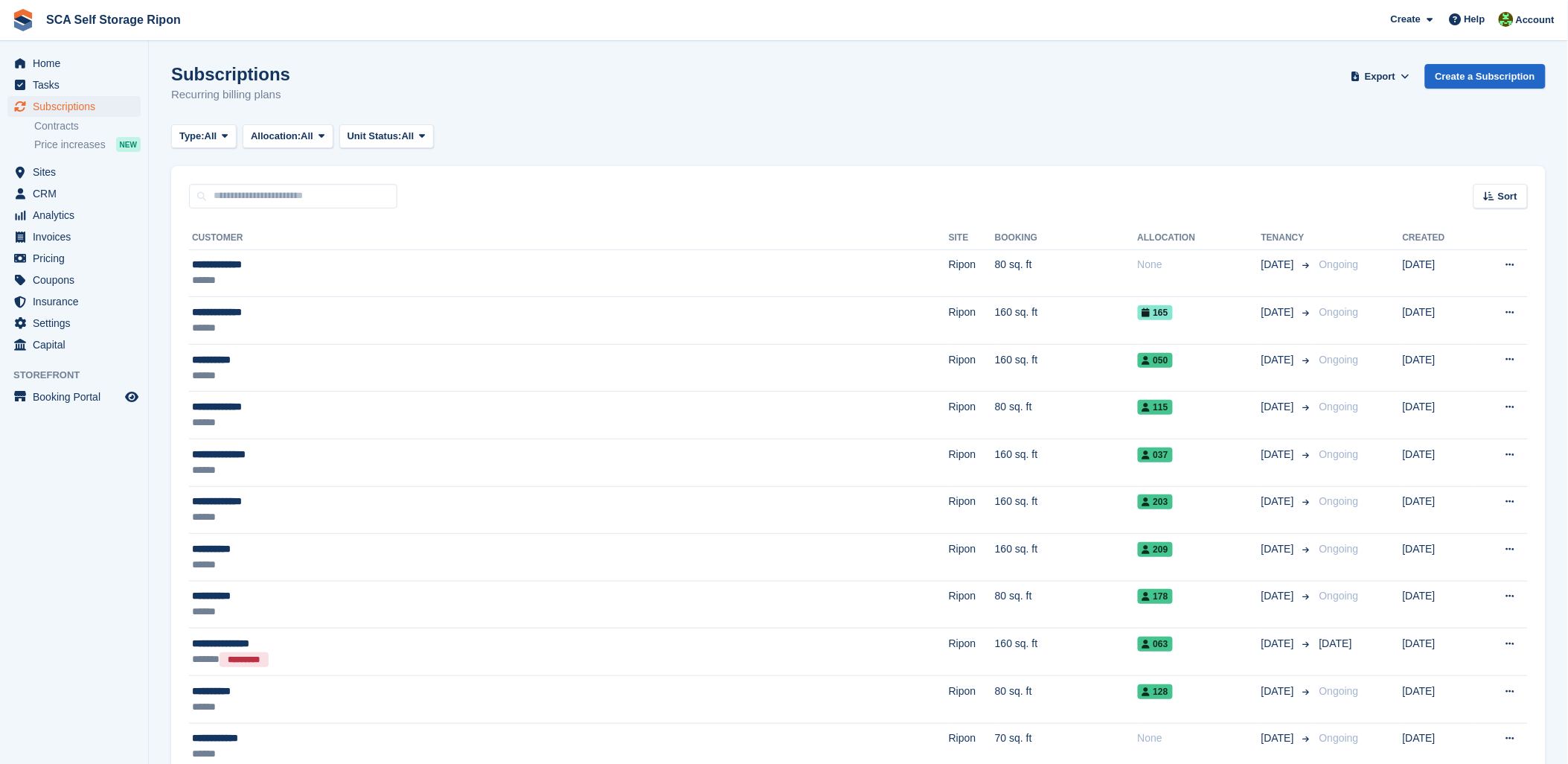
click at [455, 105] on div "Subscriptions Recurring billing plans Export Export Subscriptions Export a CSV …" at bounding box center [858, 93] width 1375 height 57
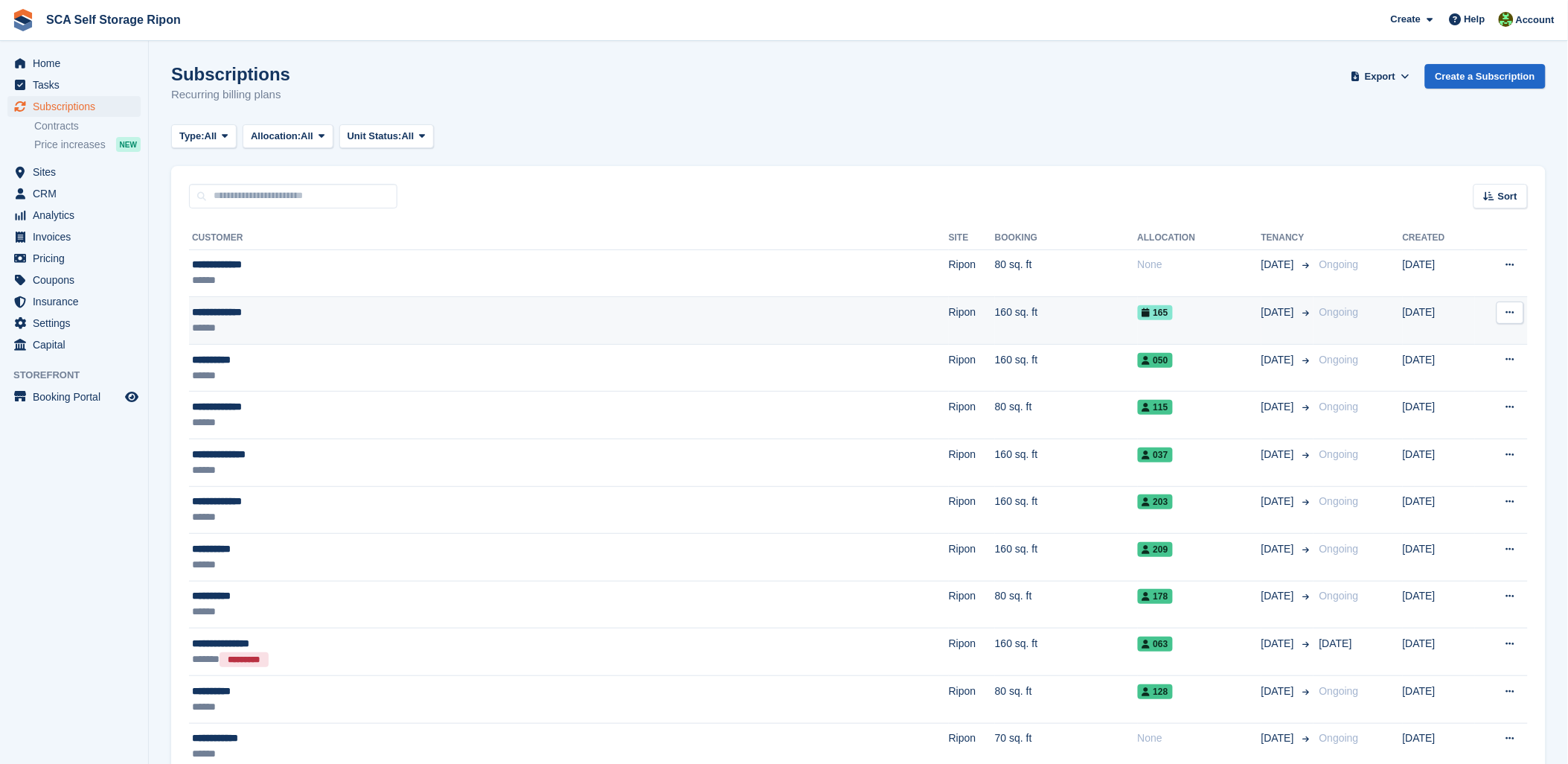
drag, startPoint x: 747, startPoint y: 107, endPoint x: 645, endPoint y: 331, distance: 246.1
click at [747, 107] on div "Subscriptions Recurring billing plans Export Export Subscriptions Export a CSV …" at bounding box center [858, 93] width 1375 height 57
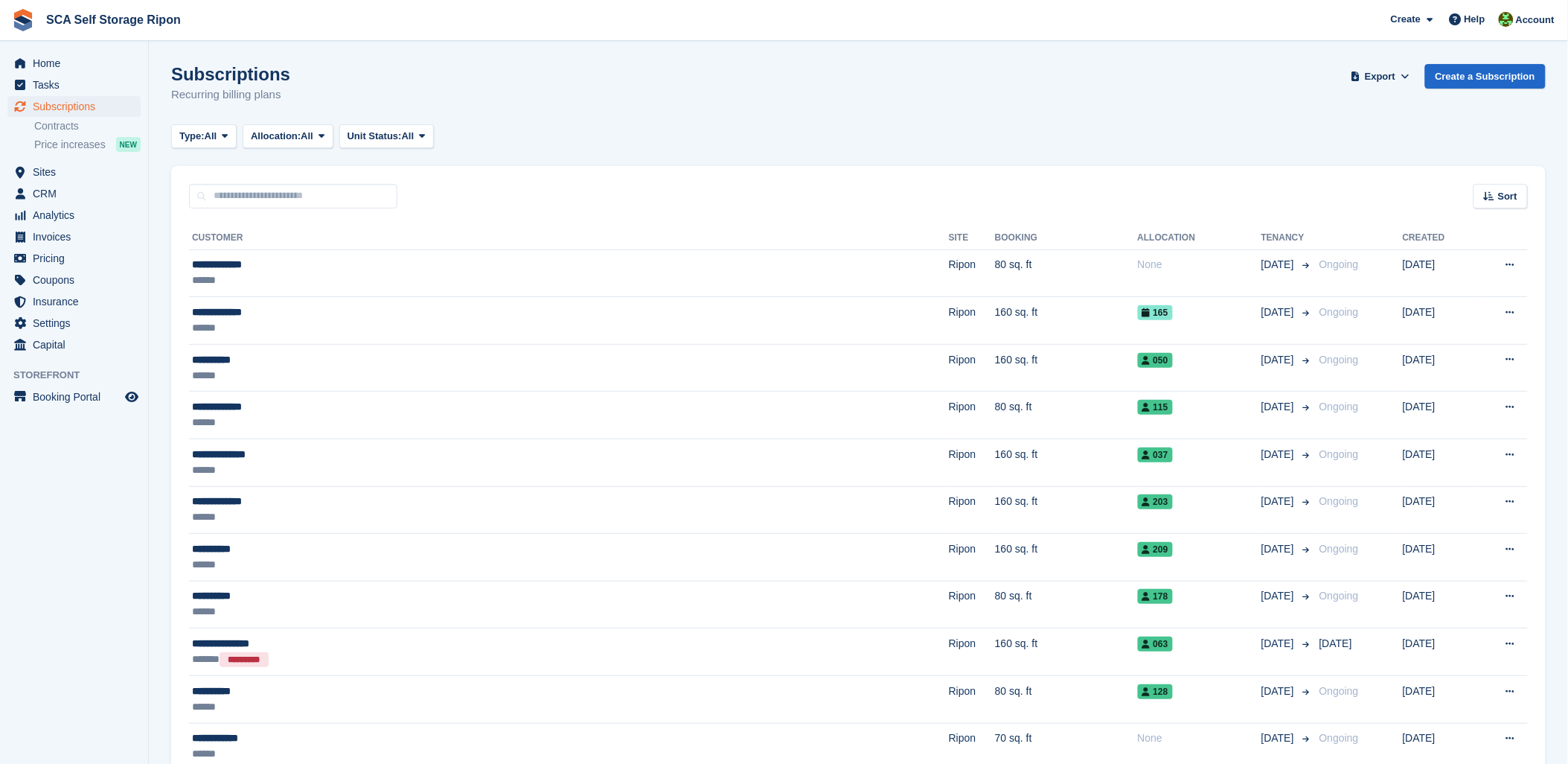
click at [284, 247] on th "Customer" at bounding box center [569, 238] width 760 height 24
click at [831, 116] on div "Subscriptions Recurring billing plans Export Export Subscriptions Export a CSV …" at bounding box center [858, 93] width 1375 height 57
click at [758, 126] on div "Type: All All Upcoming Previous Active Ending Allocation: All All Allocated Una…" at bounding box center [858, 137] width 1375 height 24
click at [708, 100] on div "Subscriptions Recurring billing plans Export Export Subscriptions Export a CSV …" at bounding box center [858, 93] width 1375 height 57
click at [873, 139] on div "Type: All All Upcoming Previous Active Ending Allocation: All All Allocated Una…" at bounding box center [858, 137] width 1375 height 24
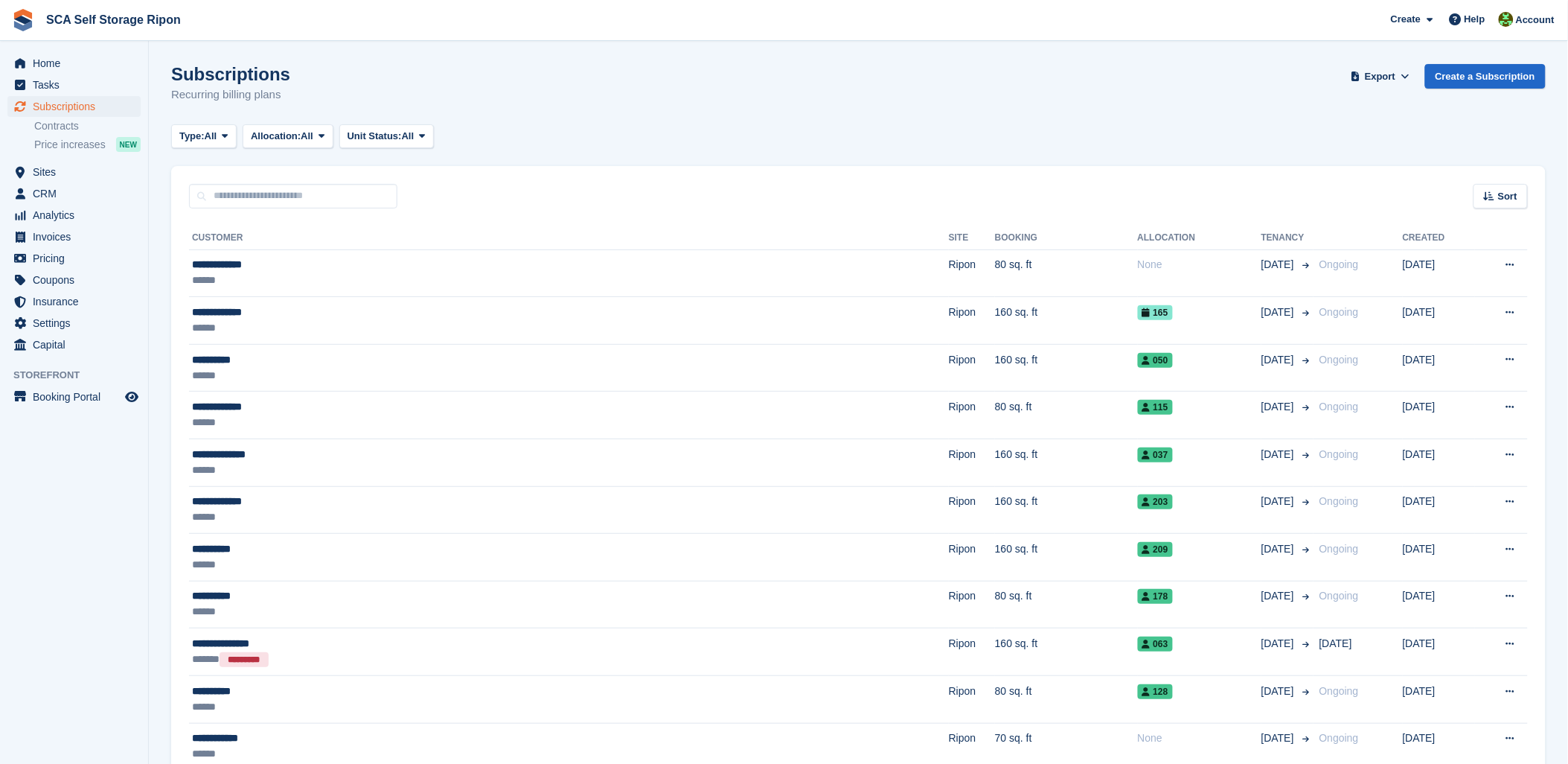
click at [716, 108] on div "Subscriptions Recurring billing plans Export Export Subscriptions Export a CSV …" at bounding box center [858, 93] width 1375 height 57
click at [779, 113] on div "Subscriptions Recurring billing plans Export Export Subscriptions Export a CSV …" at bounding box center [858, 93] width 1375 height 57
click at [786, 125] on div "Type: All All Upcoming Previous Active Ending Allocation: All All Allocated Una…" at bounding box center [858, 137] width 1375 height 24
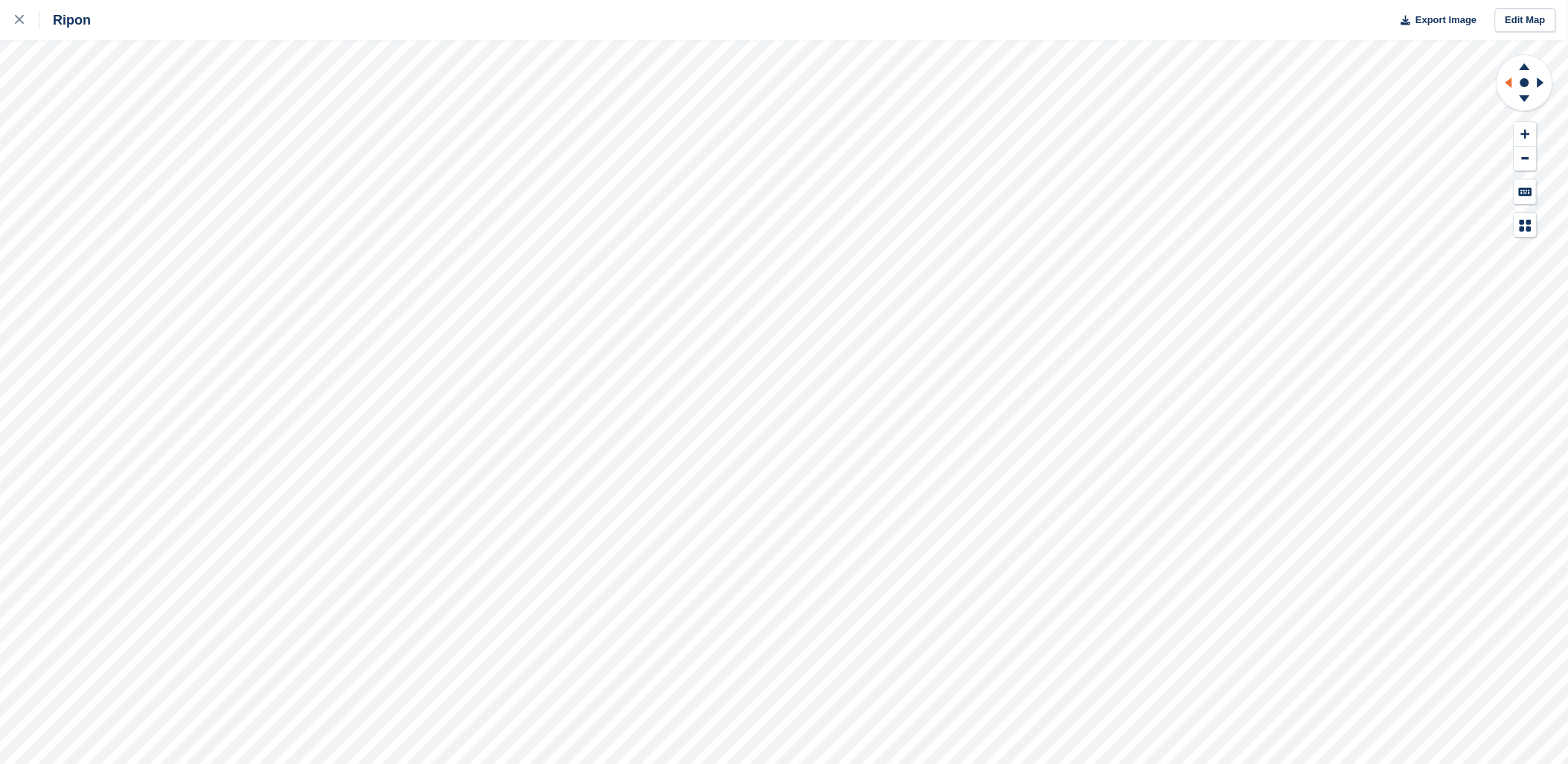
click at [1513, 77] on icon at bounding box center [1507, 82] width 19 height 38
click at [1524, 108] on icon at bounding box center [1525, 100] width 38 height 19
click at [1533, 61] on icon at bounding box center [1525, 64] width 38 height 19
click at [1527, 56] on icon at bounding box center [1525, 64] width 38 height 19
click at [1524, 99] on icon at bounding box center [1525, 100] width 38 height 19
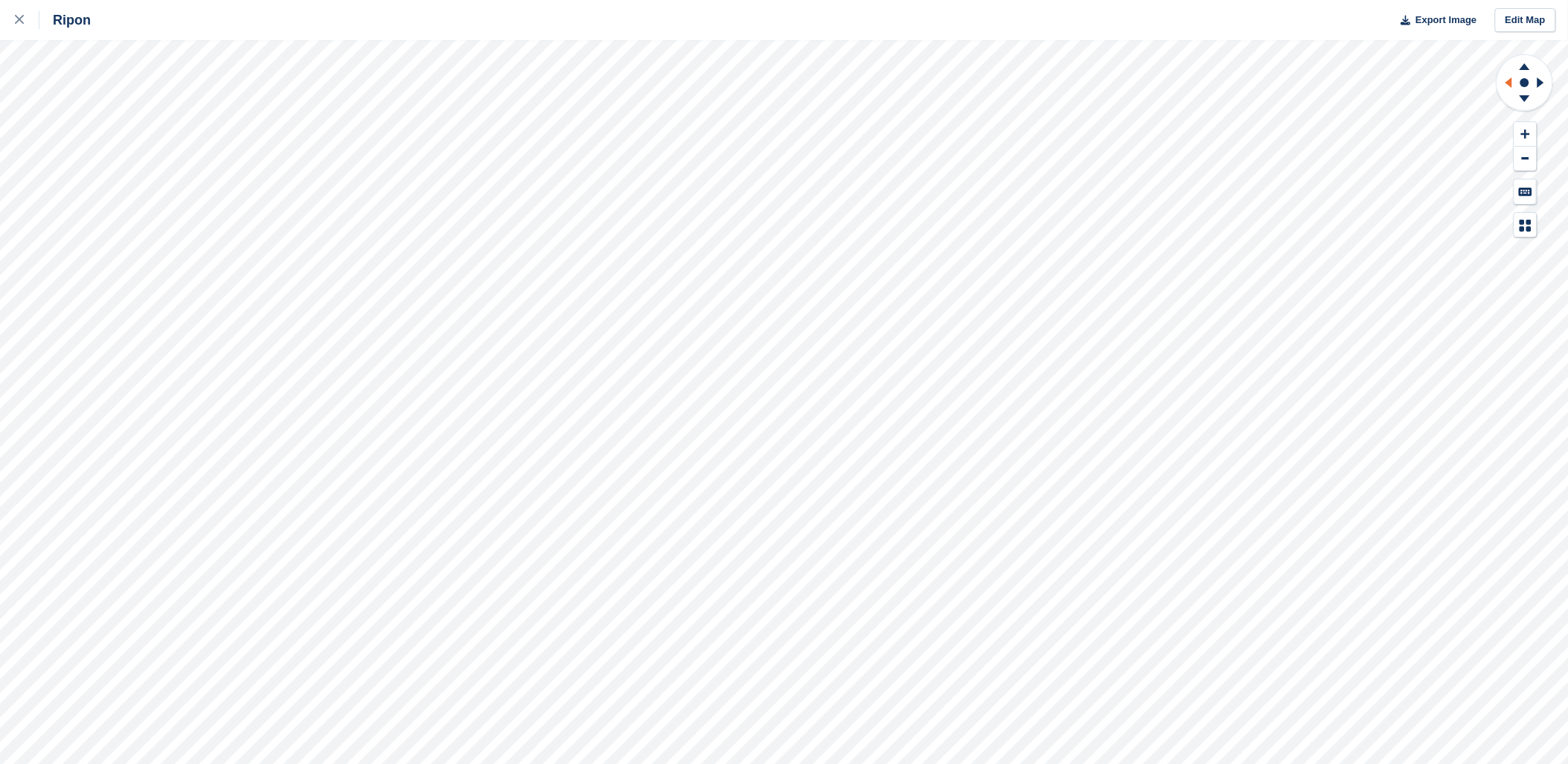
click at [1505, 74] on icon at bounding box center [1507, 82] width 19 height 38
click at [1533, 81] on rect at bounding box center [1525, 82] width 18 height 18
click at [1521, 64] on icon at bounding box center [1525, 64] width 38 height 19
click at [19, 23] on icon at bounding box center [19, 19] width 9 height 9
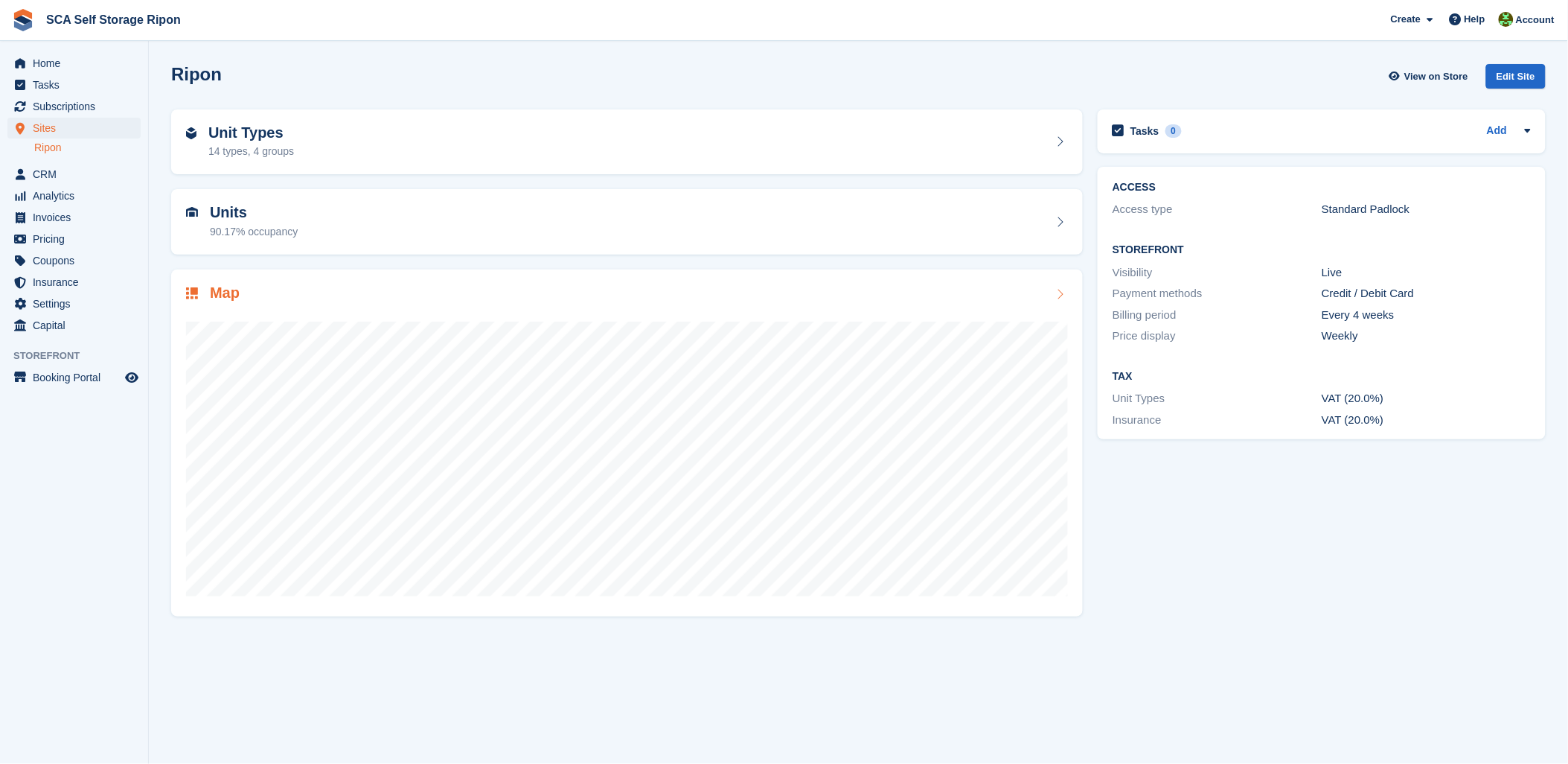
click at [390, 316] on div at bounding box center [627, 453] width 882 height 298
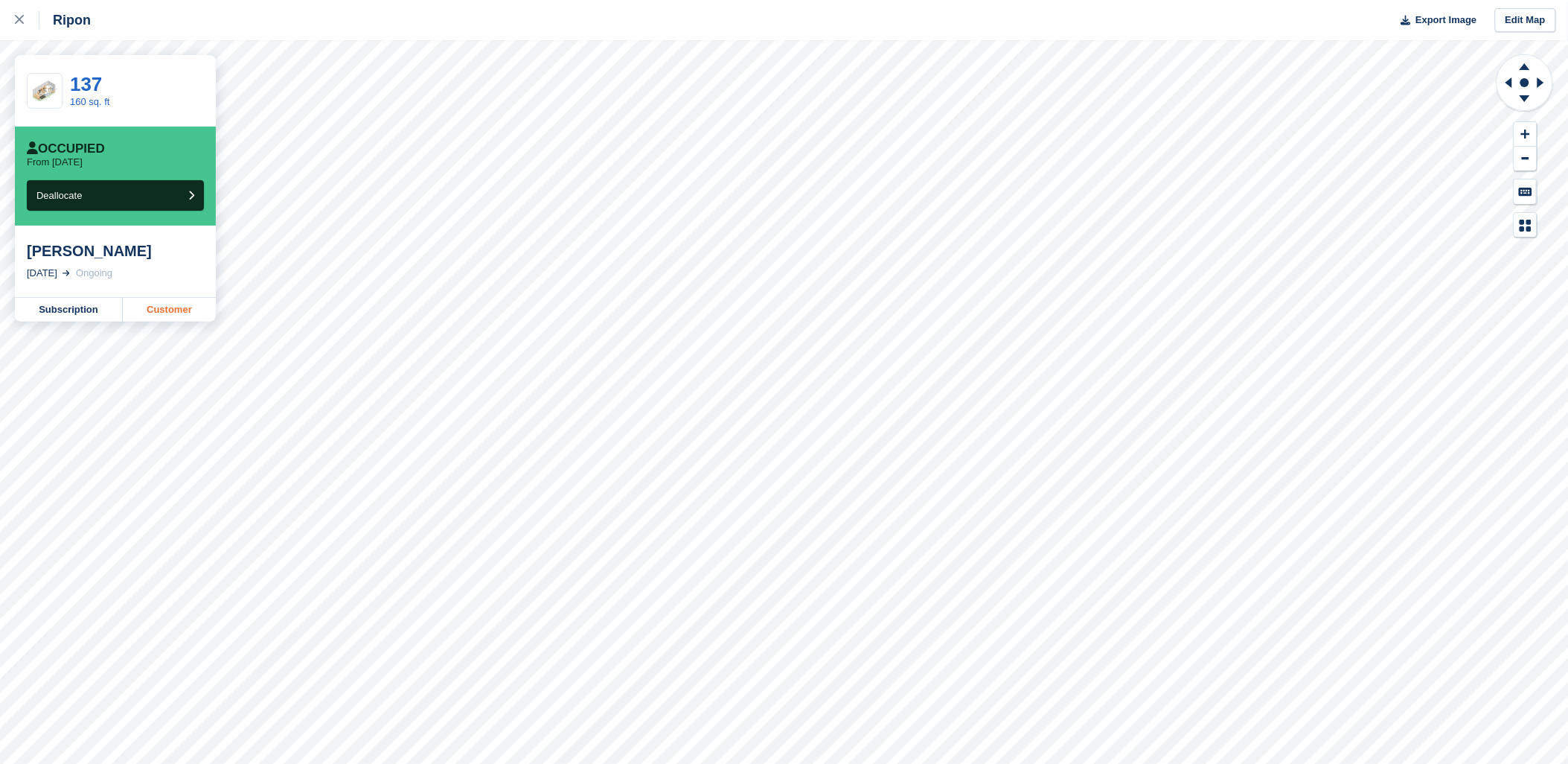
click at [174, 311] on link "Customer" at bounding box center [170, 309] width 93 height 24
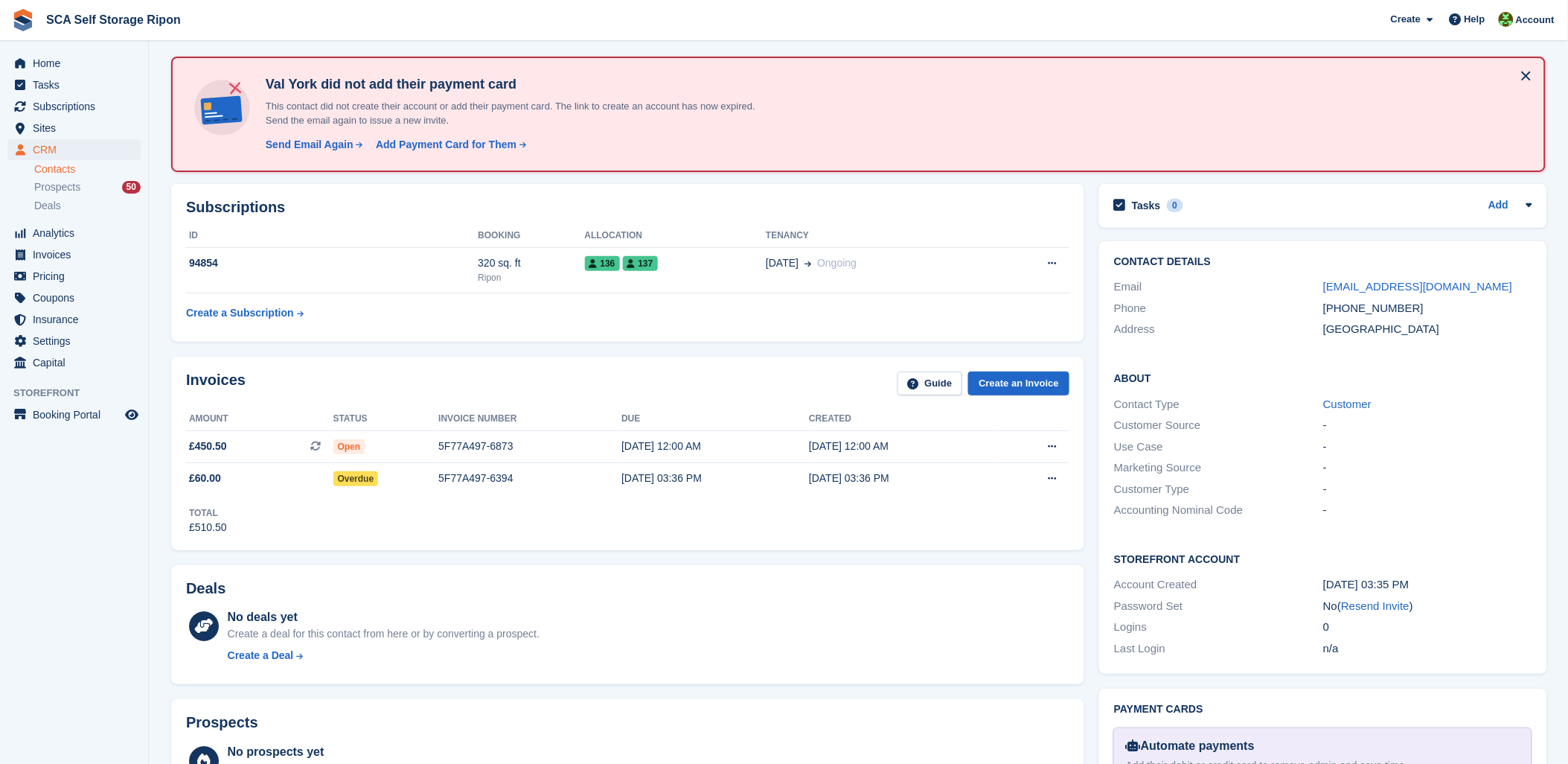
scroll to position [82, 0]
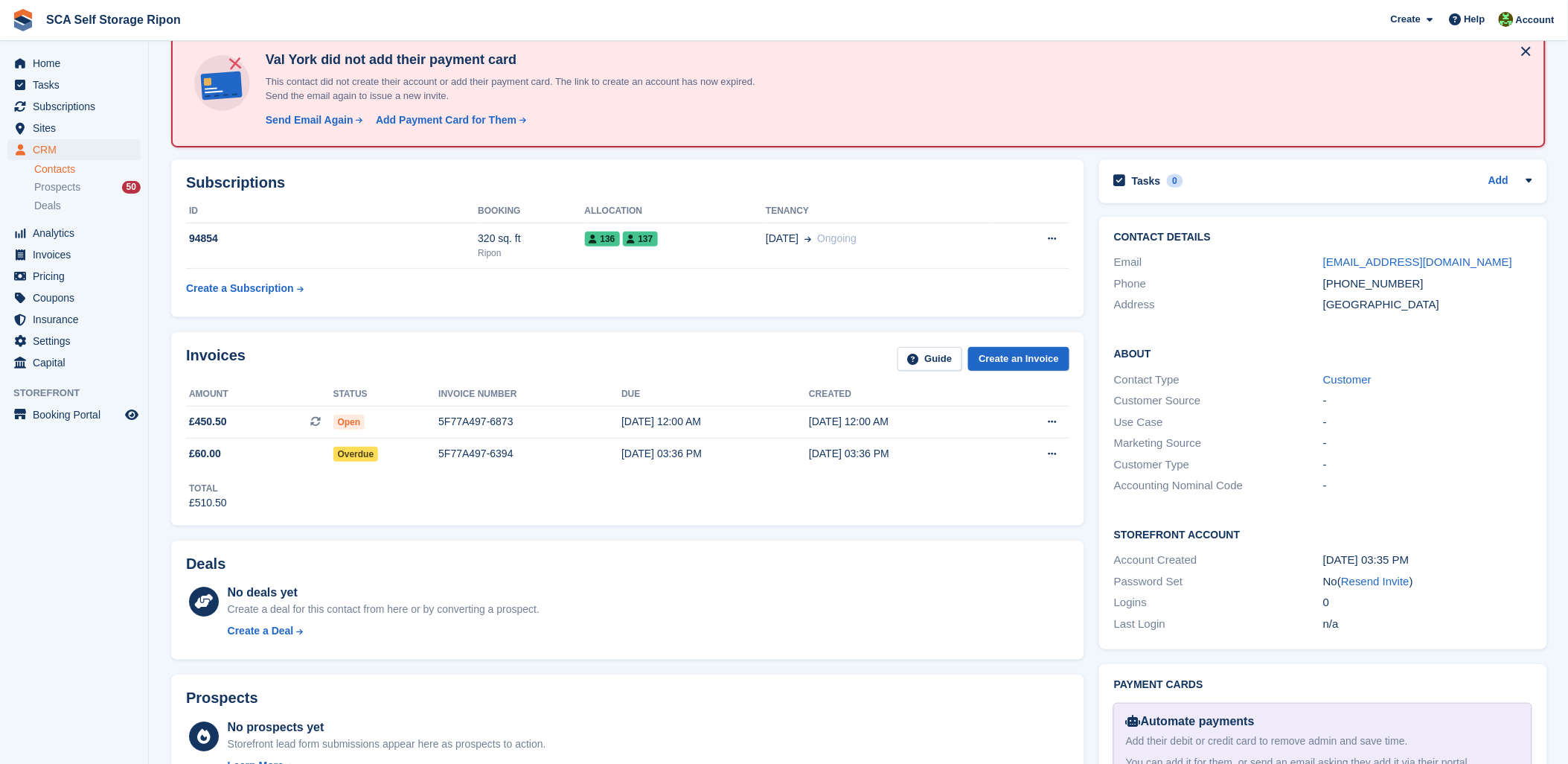
click at [648, 367] on div "Invoices Guide Create an Invoice" at bounding box center [628, 364] width 883 height 33
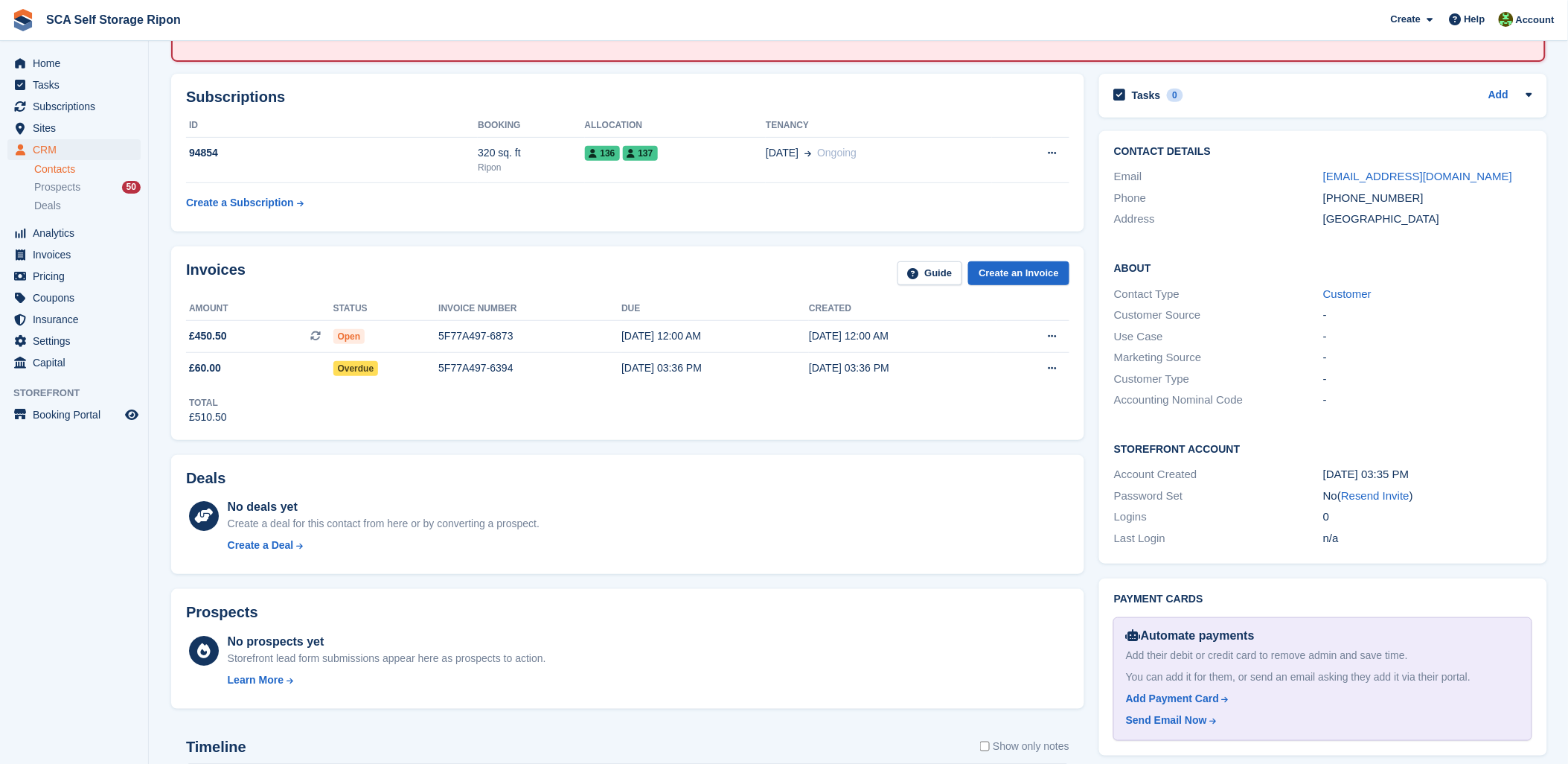
scroll to position [166, 0]
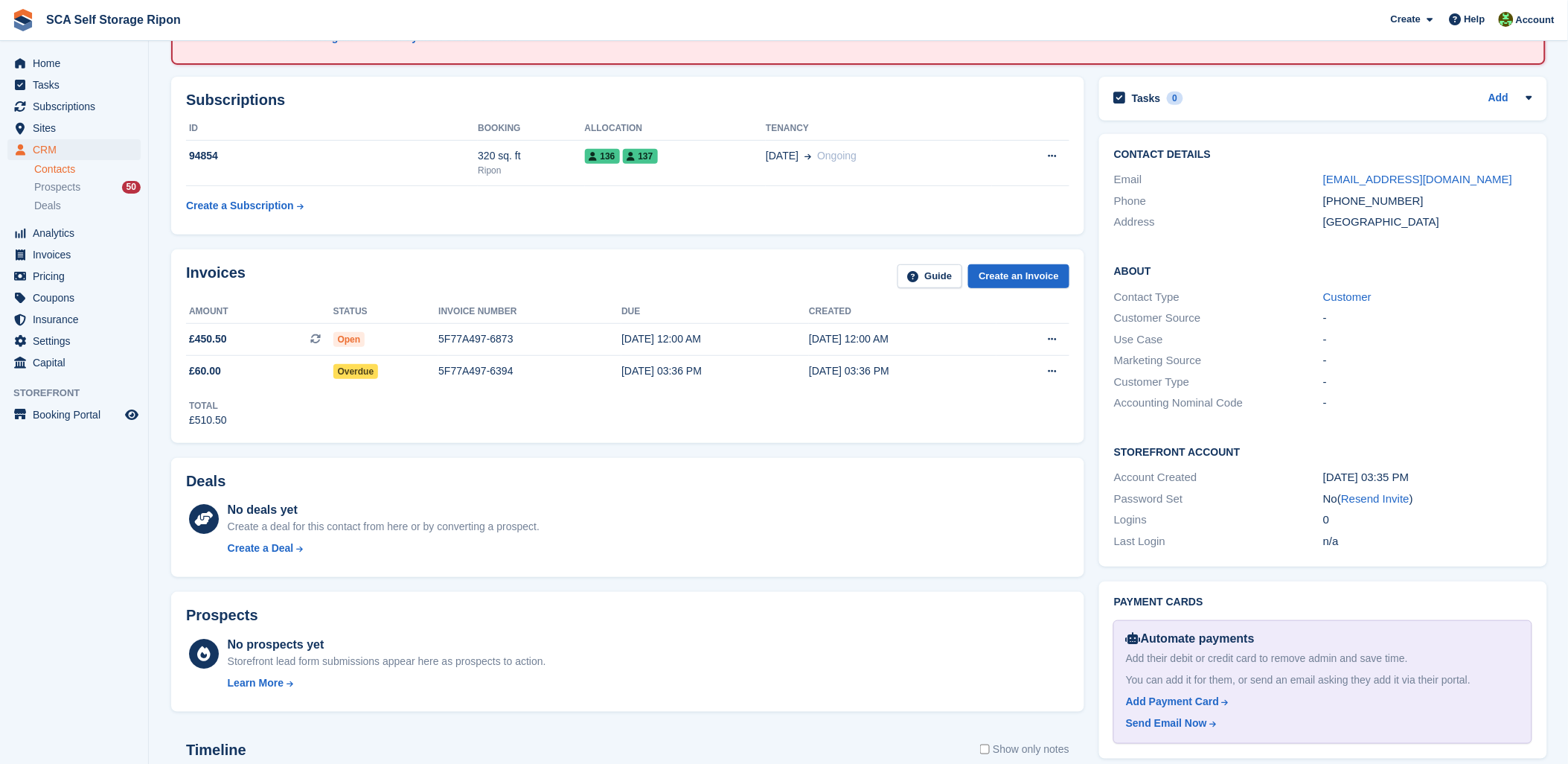
click at [389, 270] on div "Invoices Guide Create an Invoice" at bounding box center [628, 280] width 883 height 33
drag, startPoint x: 454, startPoint y: 458, endPoint x: 564, endPoint y: 245, distance: 239.7
click at [459, 451] on div "Deals No deals yet Create a deal for this contact from here or by converting a …" at bounding box center [628, 518] width 928 height 135
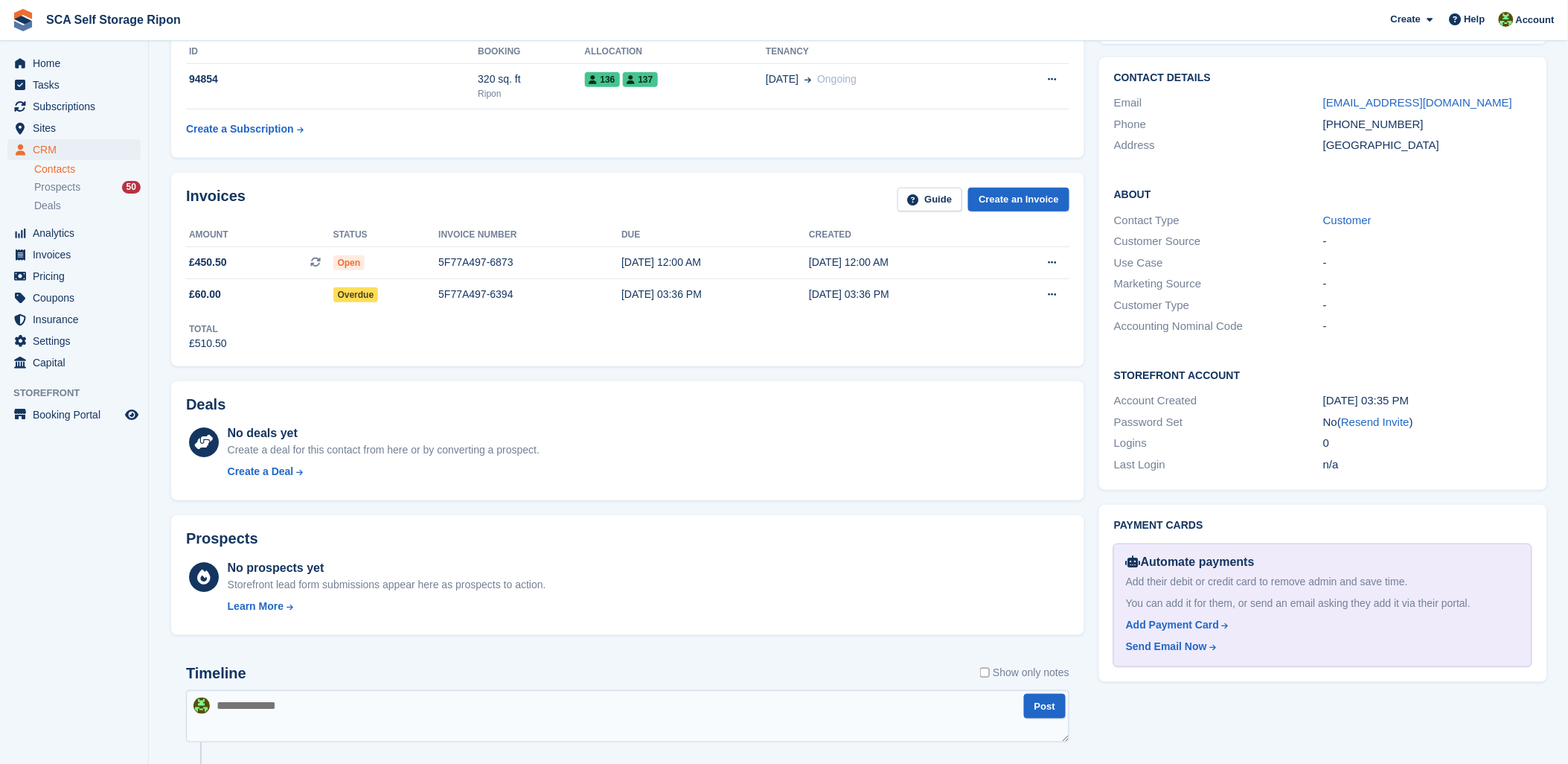
scroll to position [413, 0]
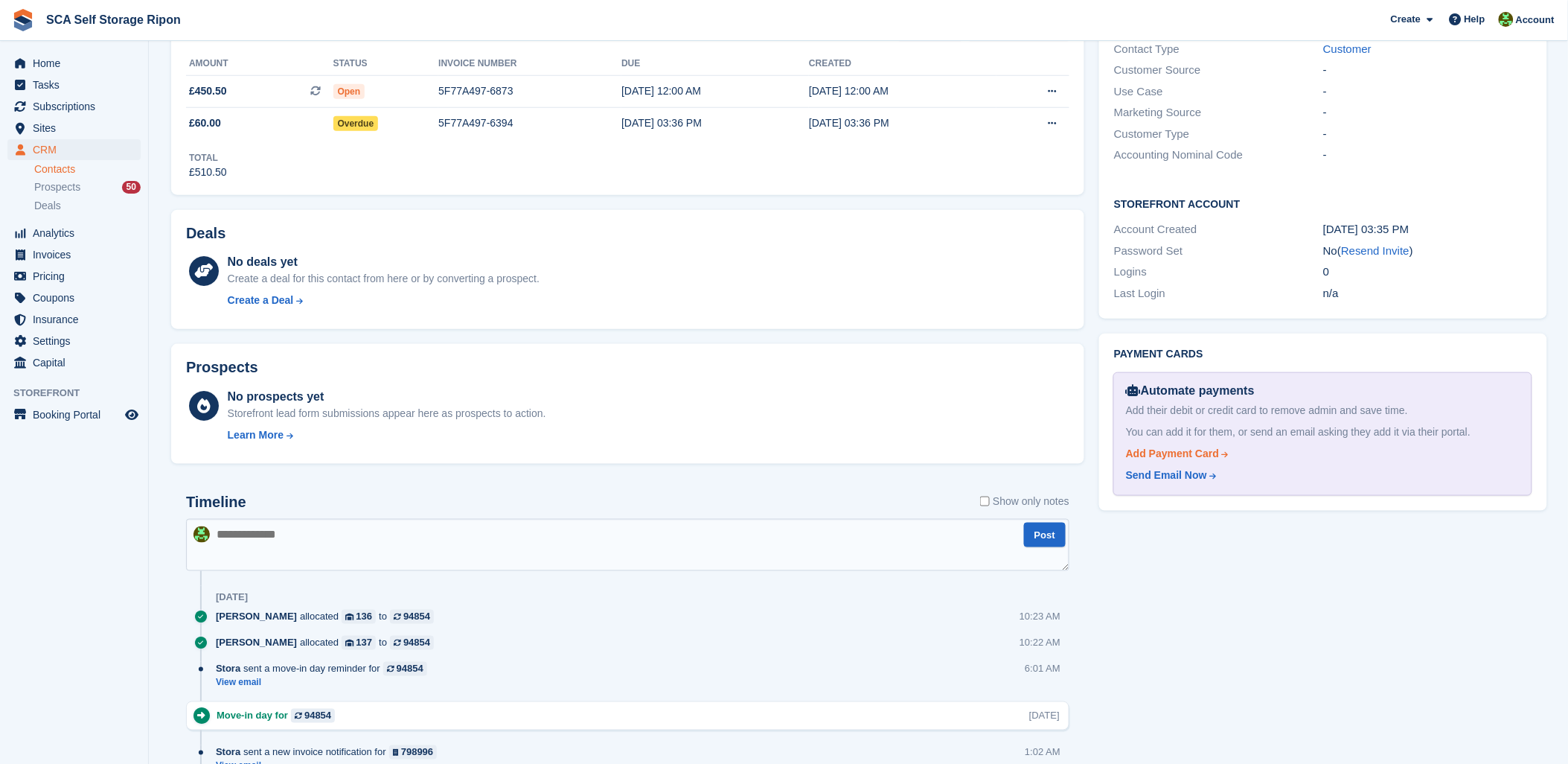
click at [1142, 455] on div "Add Payment Card" at bounding box center [1173, 453] width 93 height 15
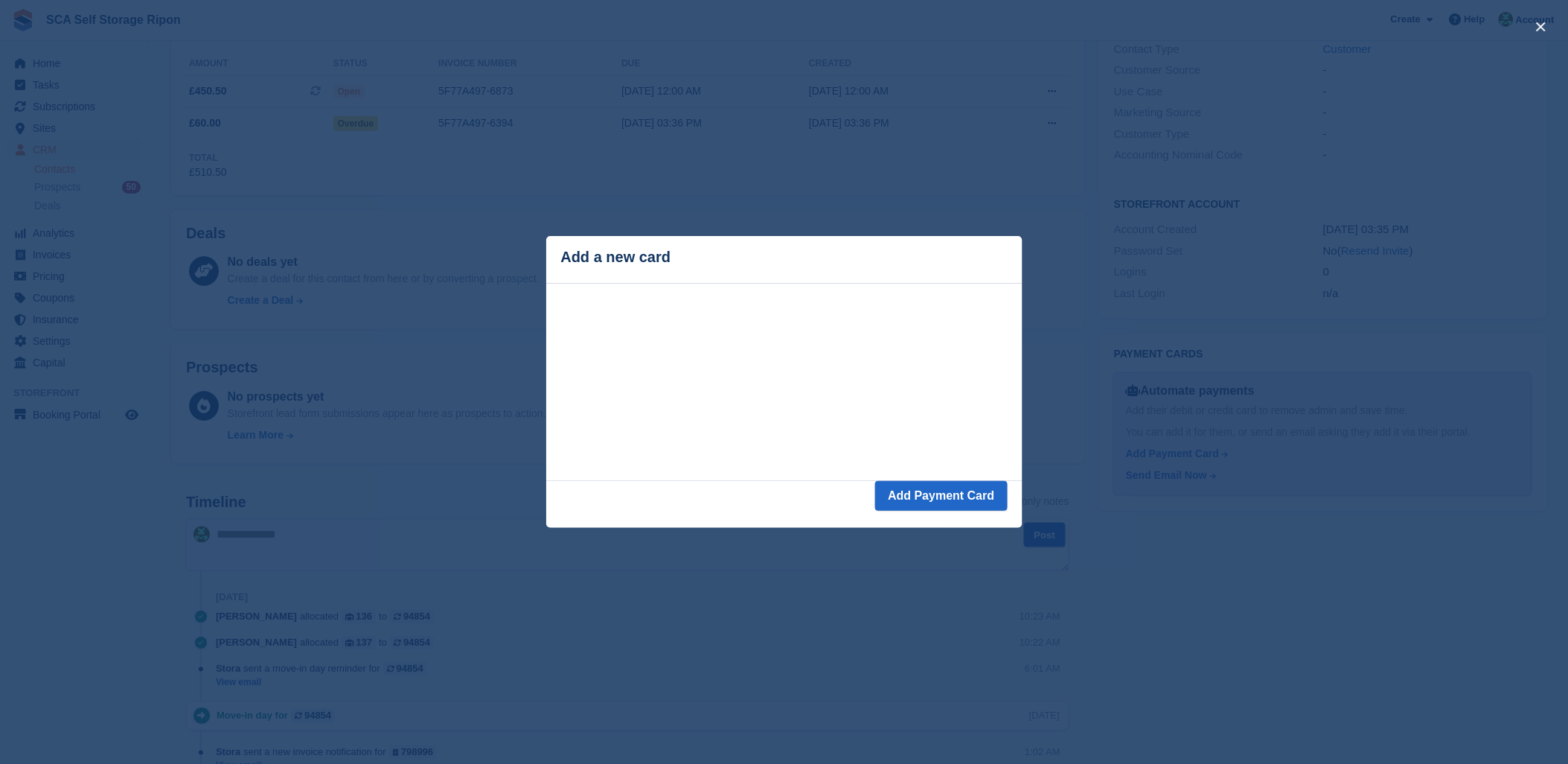
click at [720, 280] on header "Add a new card" at bounding box center [784, 260] width 477 height 47
click at [973, 499] on button "Add Payment Card" at bounding box center [941, 496] width 132 height 30
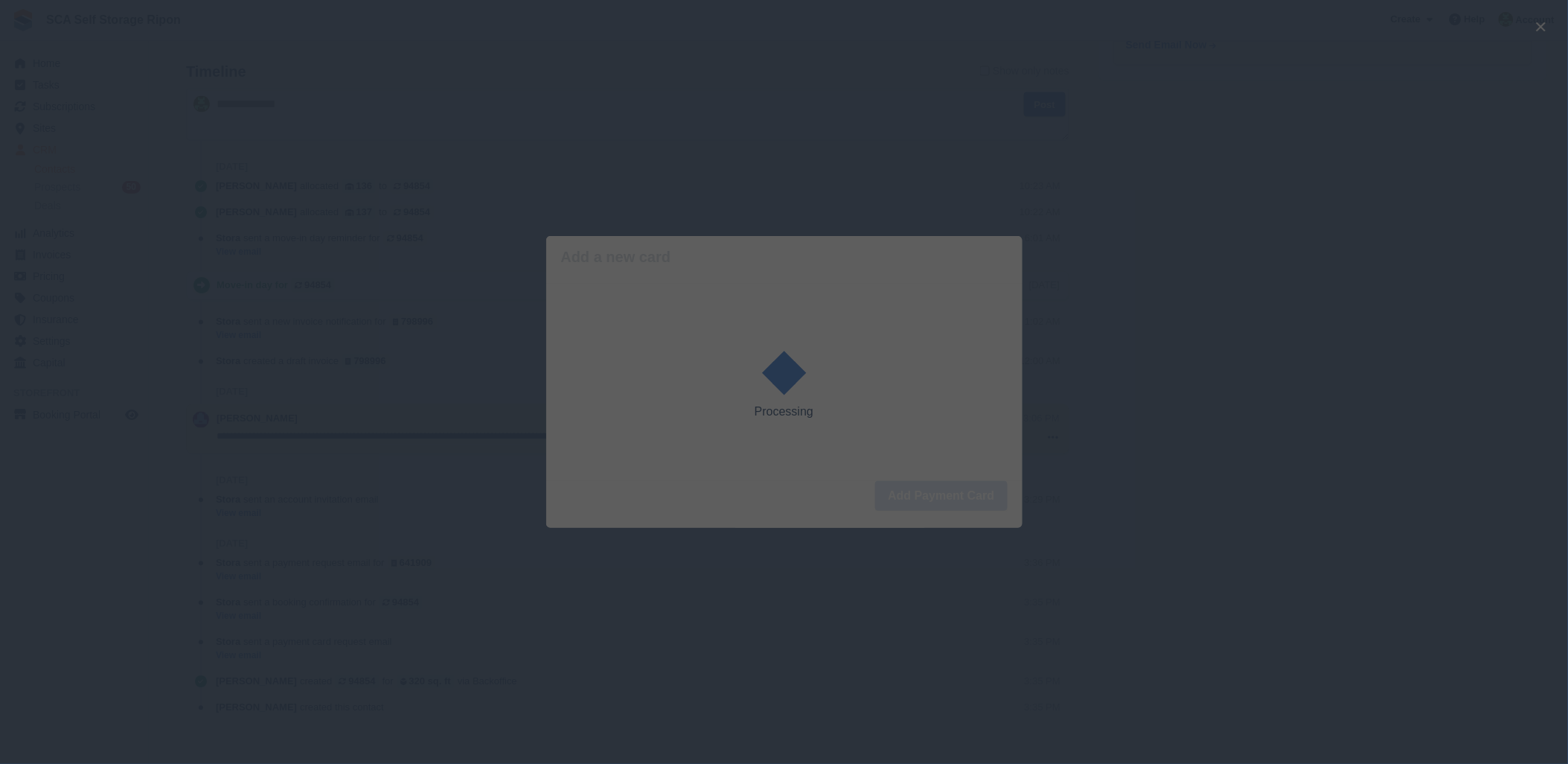
scroll to position [859, 0]
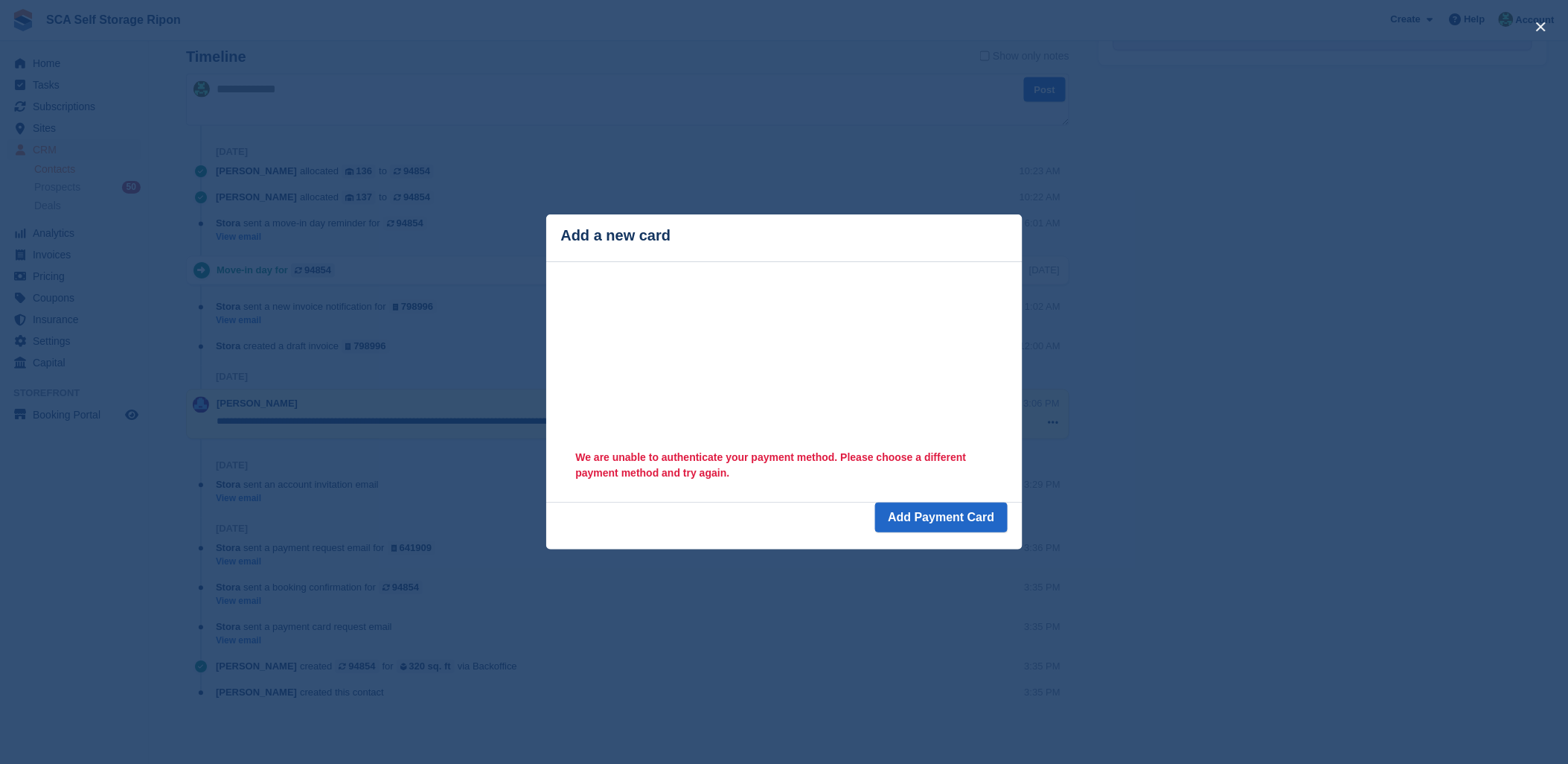
click at [703, 174] on div "close" at bounding box center [784, 382] width 1568 height 764
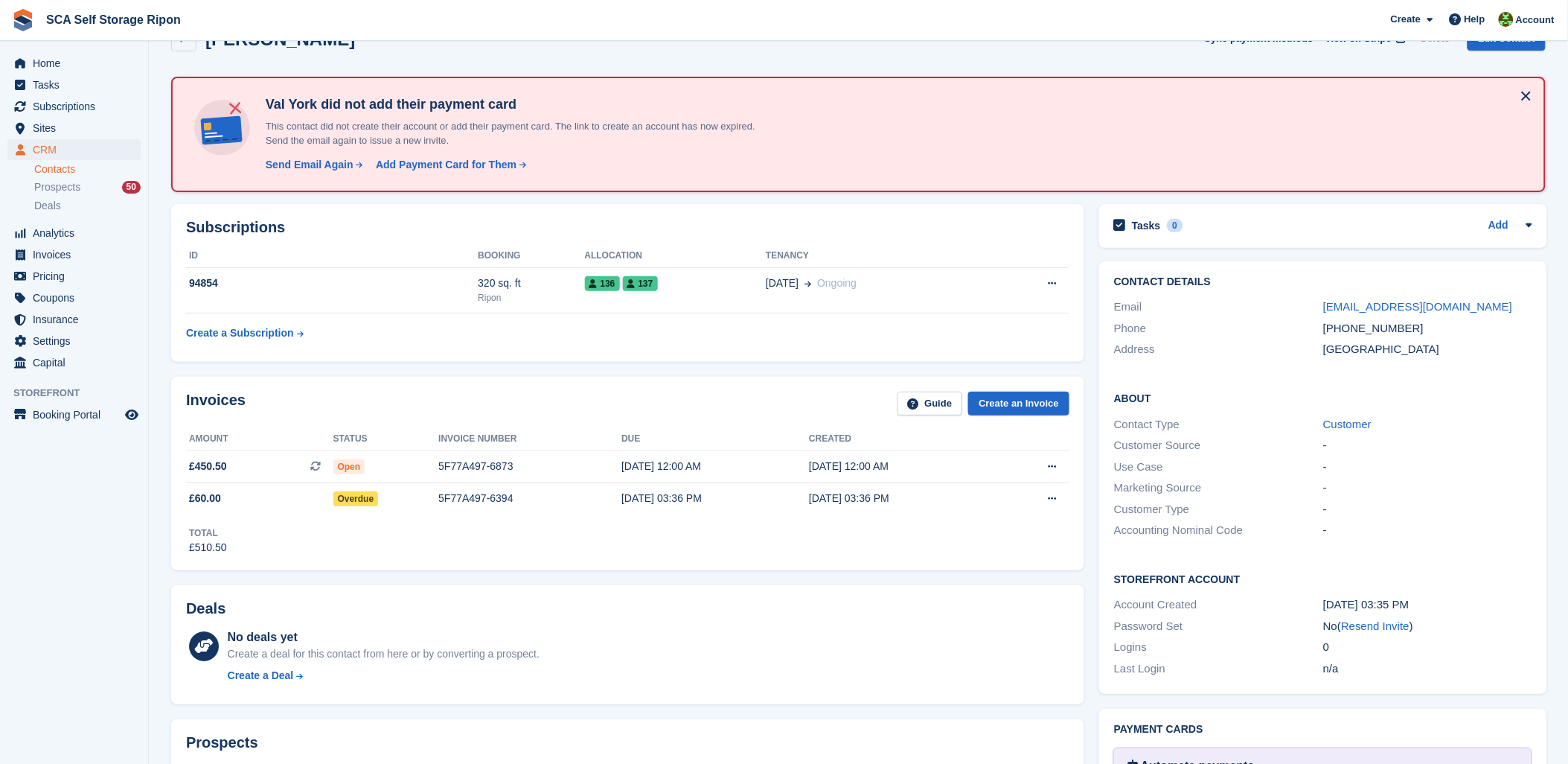
scroll to position [31, 0]
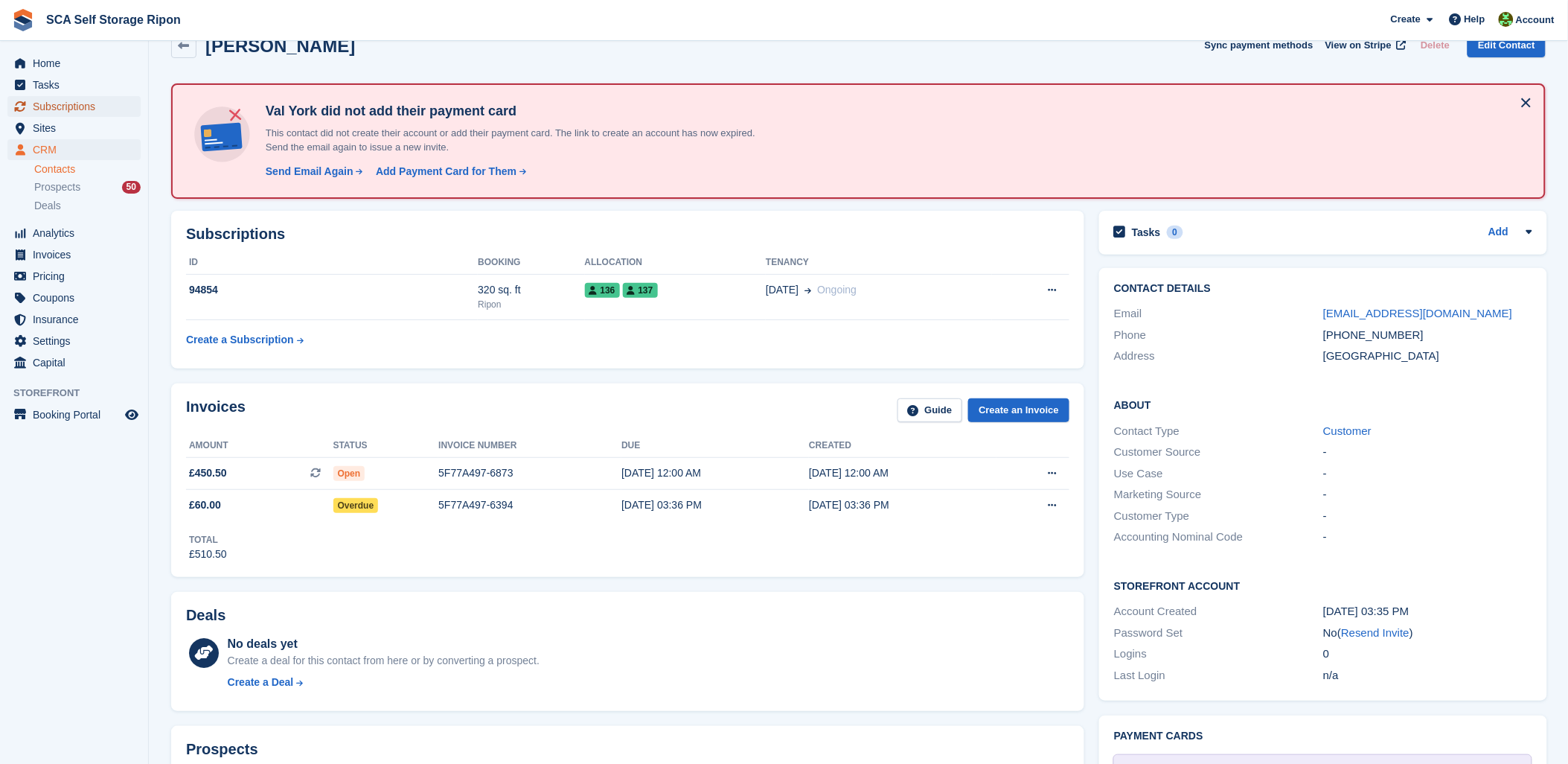
click at [57, 116] on span "Subscriptions" at bounding box center [77, 107] width 90 height 21
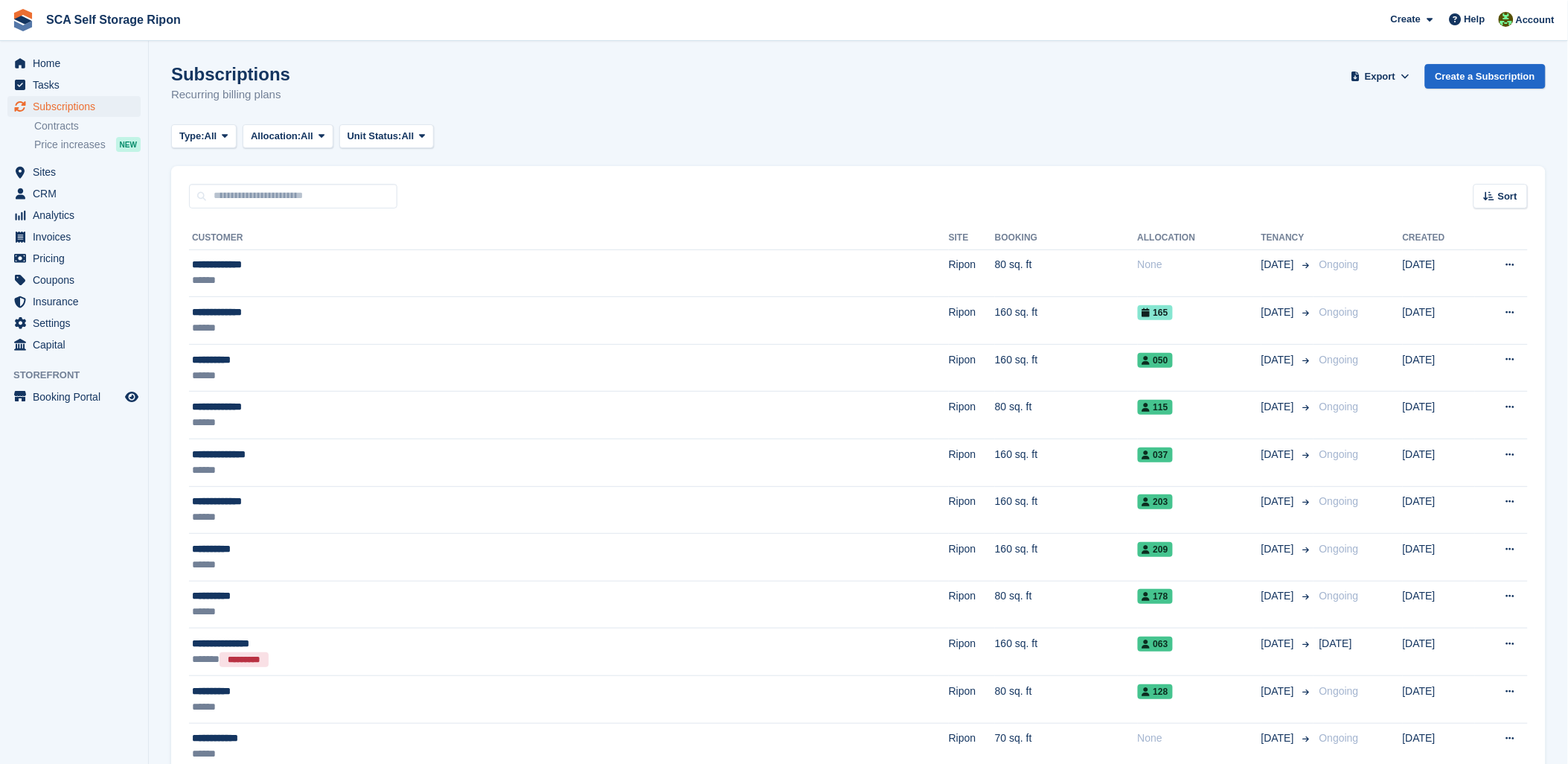
drag, startPoint x: 652, startPoint y: 77, endPoint x: 667, endPoint y: 90, distance: 19.8
click at [664, 82] on div "Subscriptions Recurring billing plans Export Export Subscriptions Export a CSV …" at bounding box center [858, 93] width 1375 height 57
click at [275, 204] on input "text" at bounding box center [293, 197] width 209 height 24
type input "****"
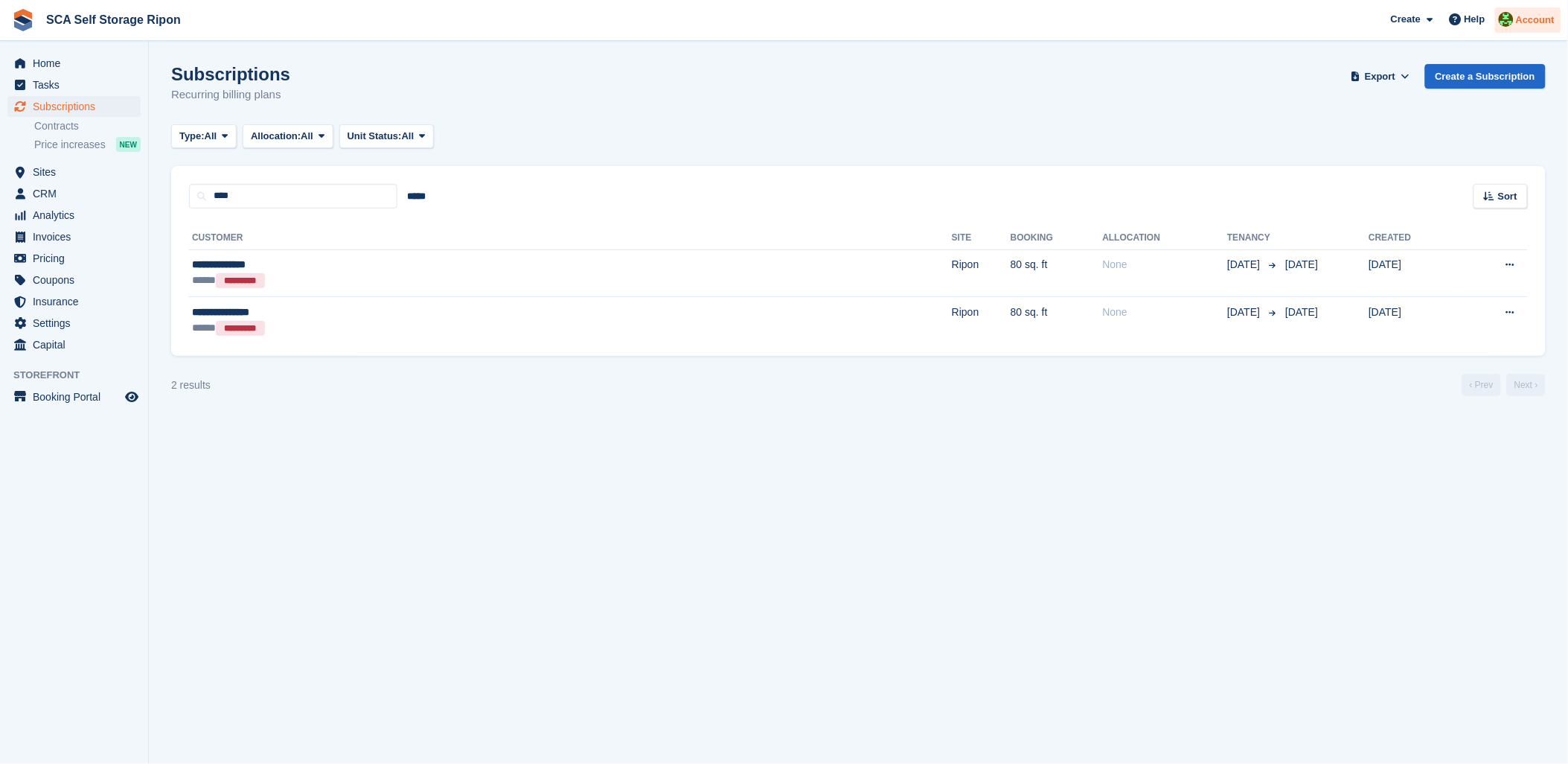
click at [1518, 19] on div "Account" at bounding box center [1528, 20] width 66 height 26
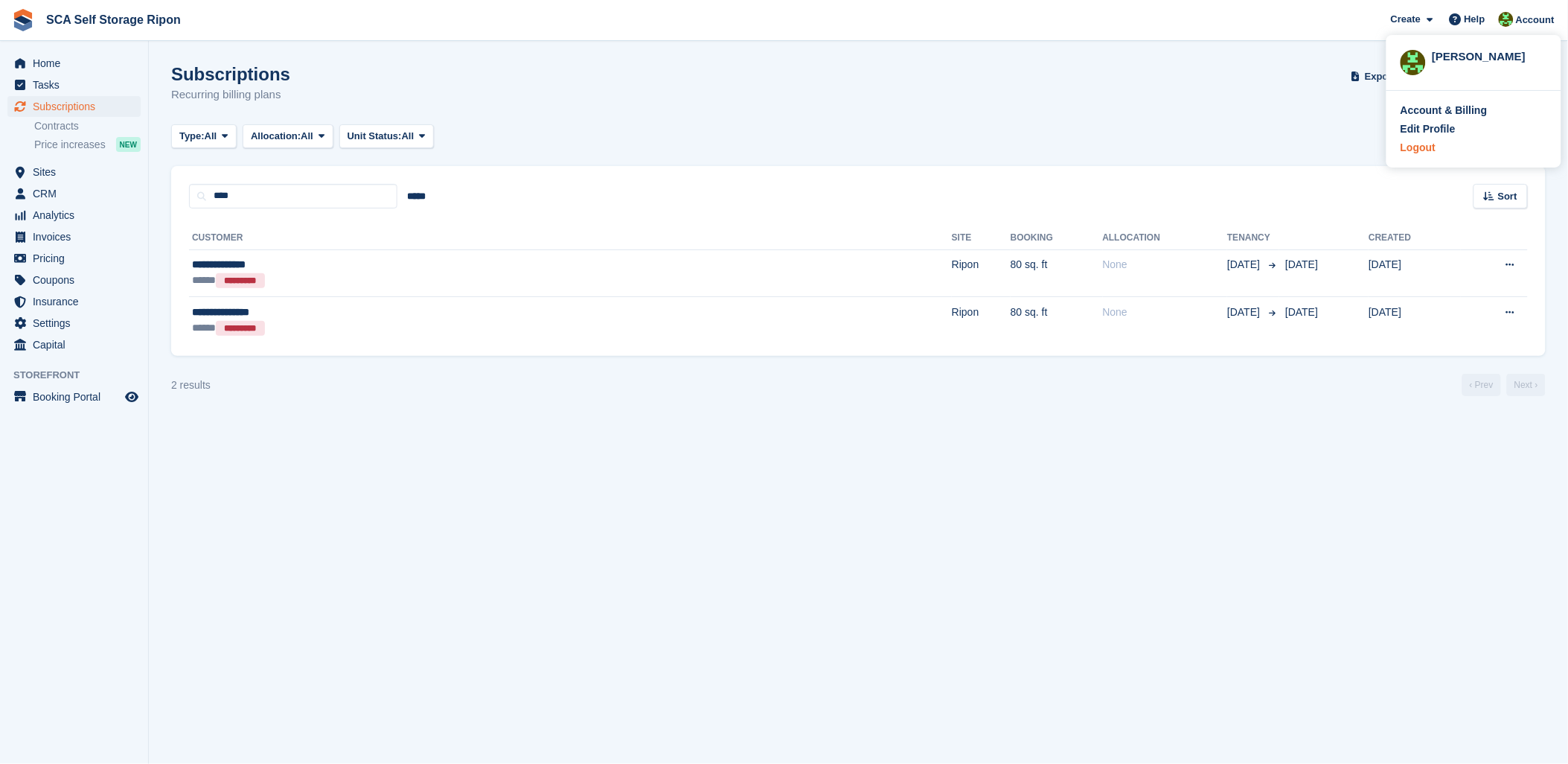
click at [1420, 148] on div "Logout" at bounding box center [1418, 148] width 35 height 15
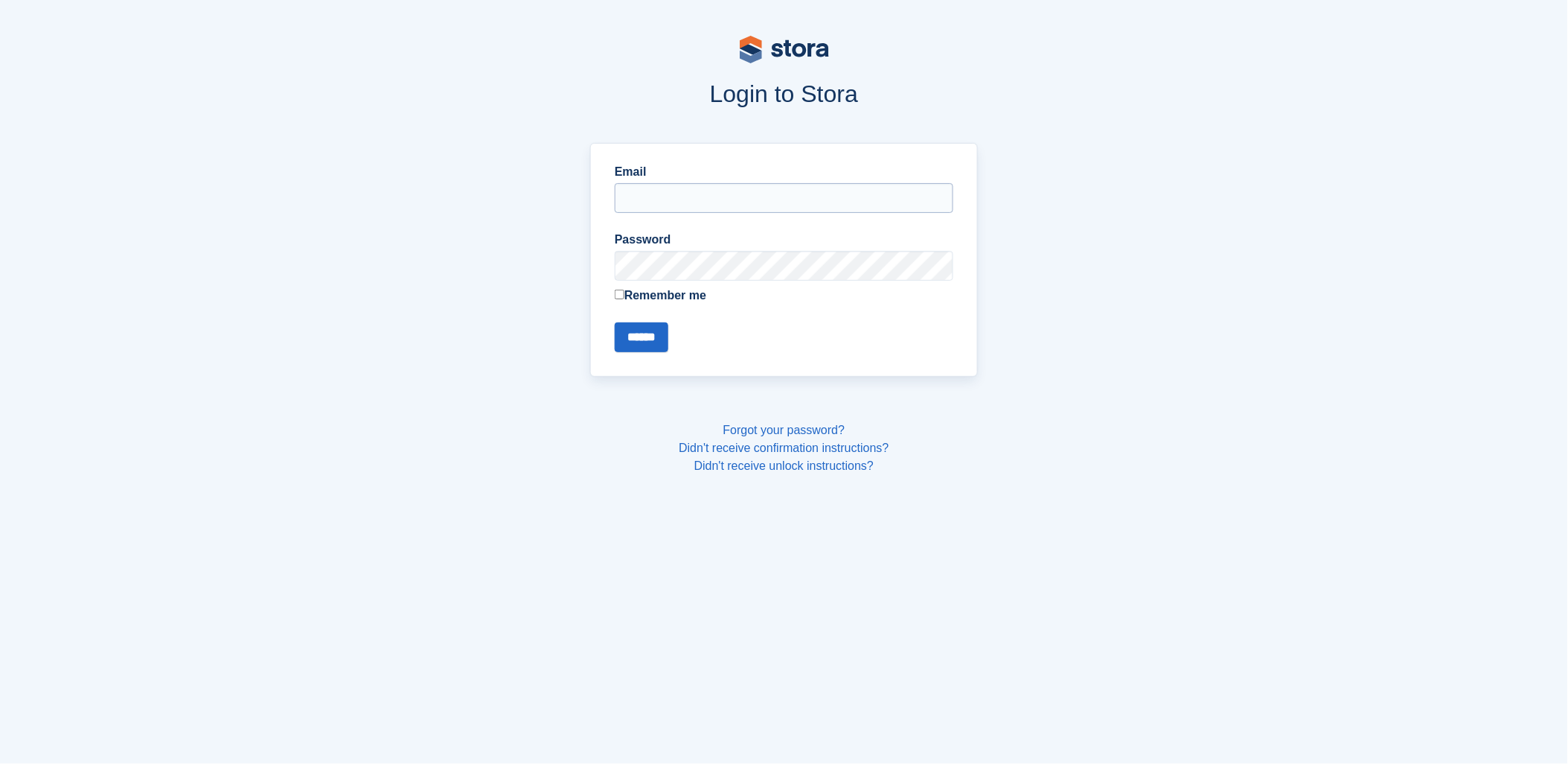
drag, startPoint x: 847, startPoint y: 188, endPoint x: 820, endPoint y: 192, distance: 27.3
click at [843, 190] on input "Email" at bounding box center [784, 198] width 339 height 30
click at [700, 198] on input "**********" at bounding box center [784, 198] width 339 height 30
click at [696, 187] on input "**********" at bounding box center [784, 198] width 339 height 30
type input "**********"
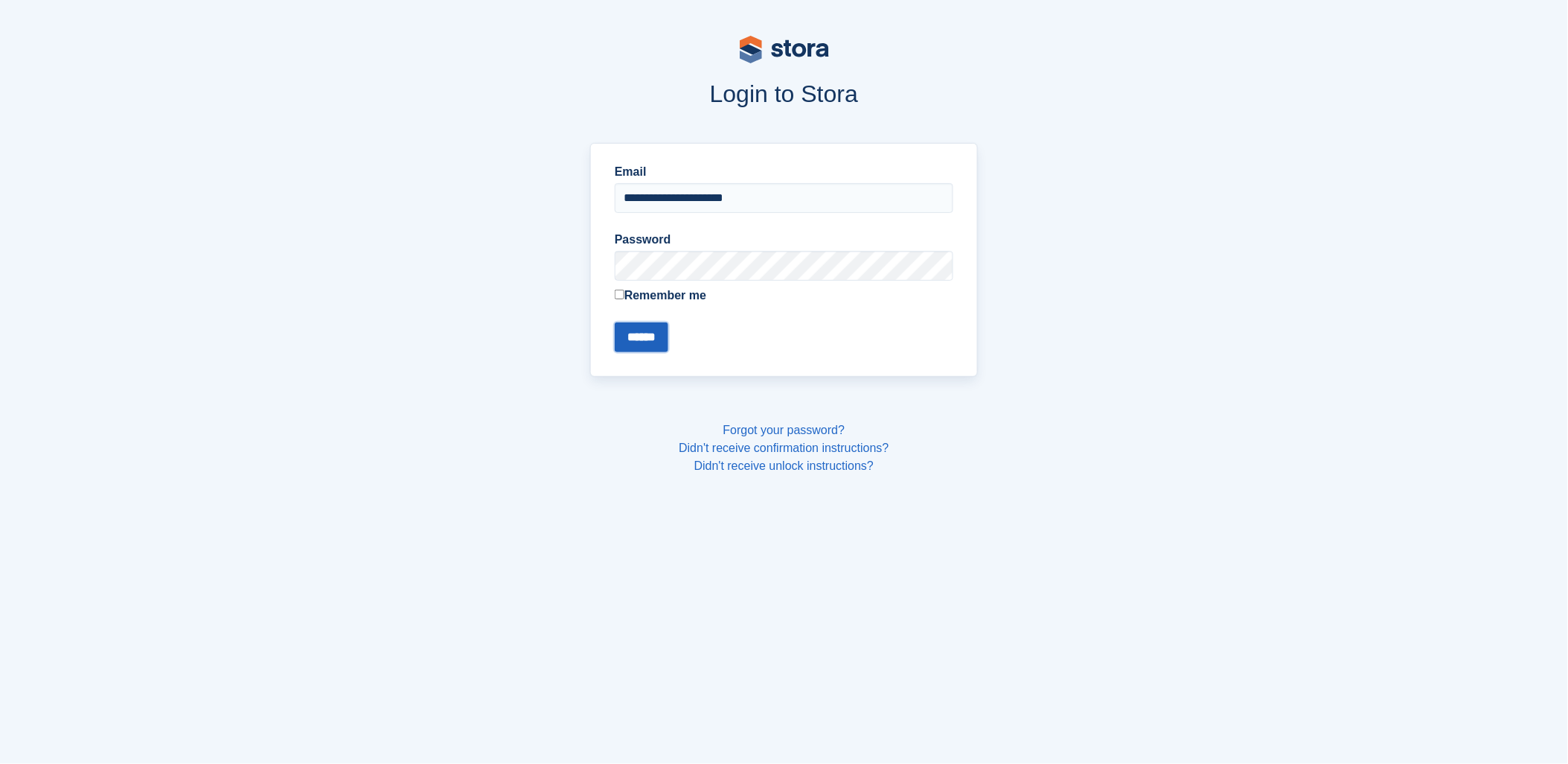
click at [628, 339] on input "******" at bounding box center [641, 337] width 54 height 30
